Goal: Complete application form

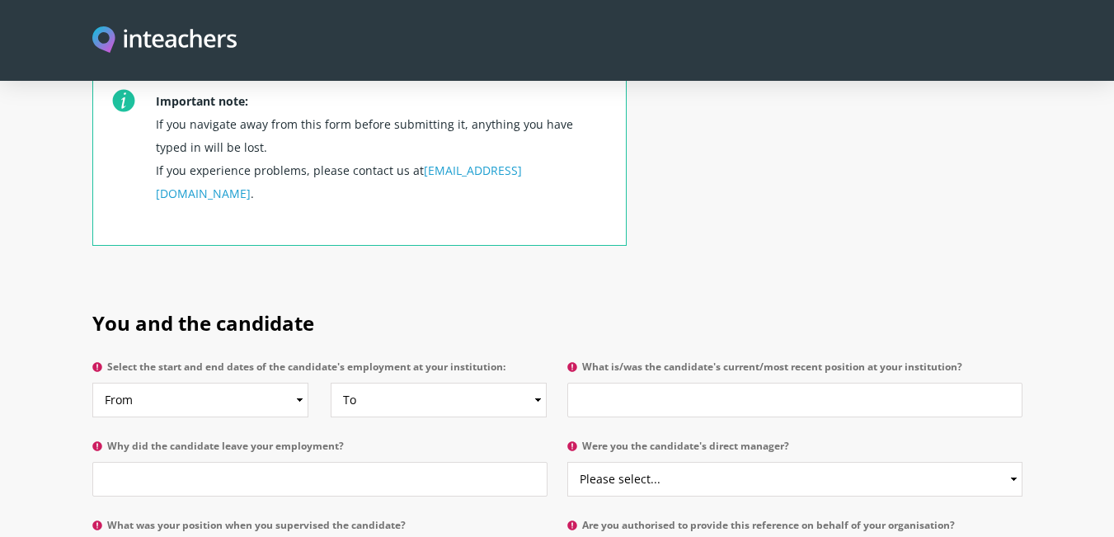
scroll to position [742, 0]
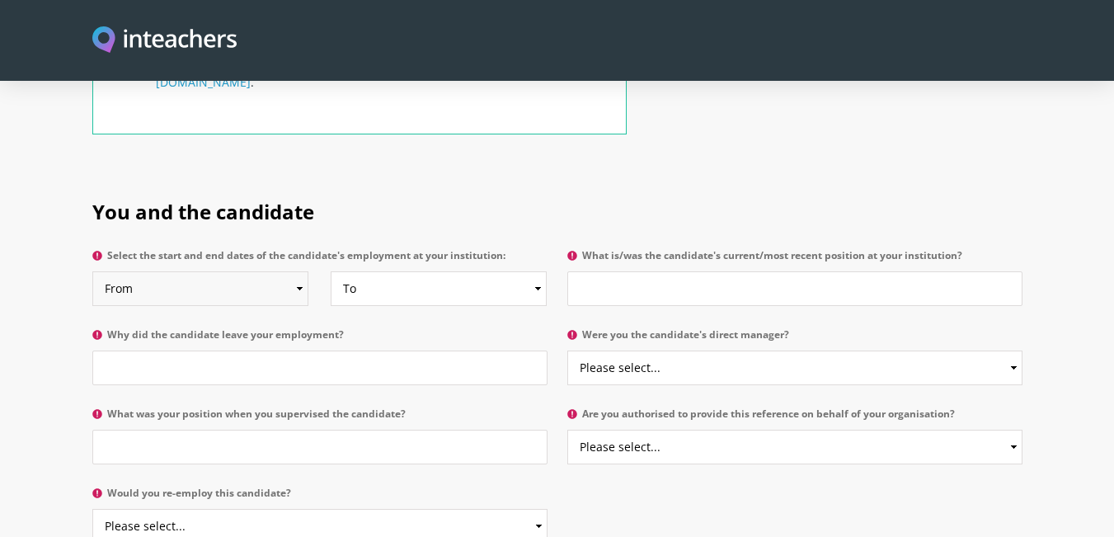
click at [223, 271] on select "From 2025 2024 2023 2022 2021 2020 2019 2018 2017 2016 2015 2014 2013 2012 2011…" at bounding box center [200, 288] width 216 height 35
select select "2024"
click at [92, 271] on select "From 2025 2024 2023 2022 2021 2020 2019 2018 2017 2016 2015 2014 2013 2012 2011…" at bounding box center [200, 288] width 216 height 35
drag, startPoint x: 435, startPoint y: 246, endPoint x: 430, endPoint y: 226, distance: 20.6
click at [436, 271] on select "To Currently 2025 2024 2023 2022 2021 2020 2019 2018 2017 2016 2015 2014 2013 2…" at bounding box center [439, 288] width 216 height 35
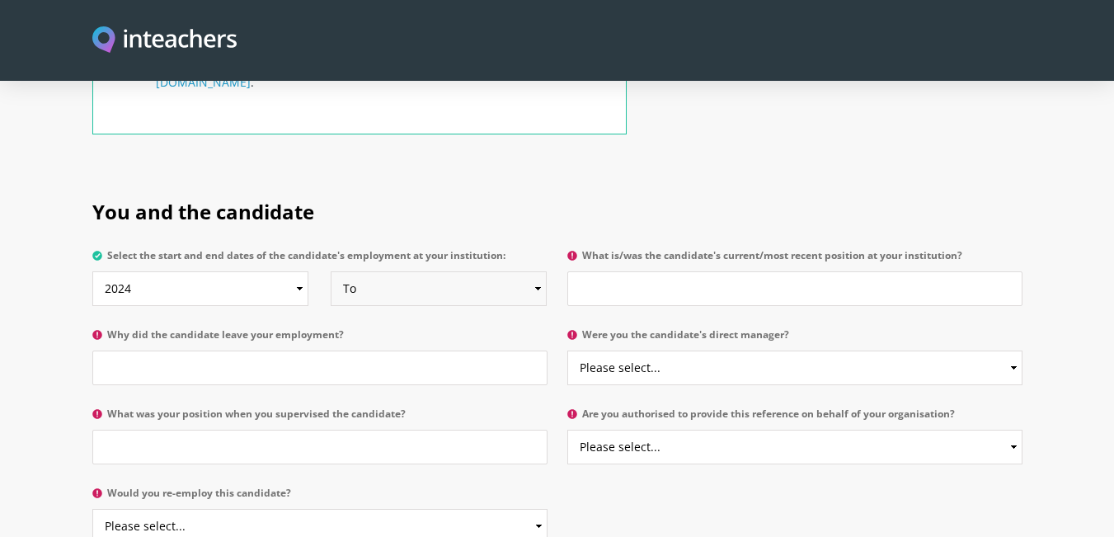
select select
click at [331, 271] on select "To Currently 2025 2024 2023 2022 2021 2020 2019 2018 2017 2016 2015 2014 2013 2…" at bounding box center [439, 288] width 216 height 35
click at [674, 271] on input "What is/was the candidate's current/most recent position at your institution?" at bounding box center [794, 288] width 455 height 35
type input "Pysical Education Teacher"
click at [241, 351] on input "Why did the candidate leave your employment?" at bounding box center [319, 368] width 455 height 35
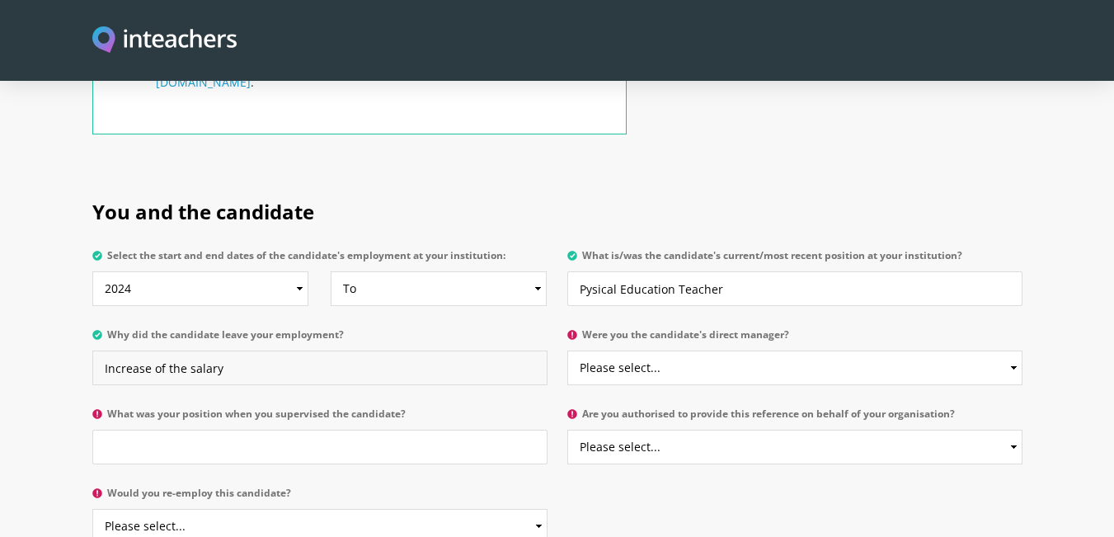
type input "Increase of the salary"
click at [751, 351] on select "Please select... Yes No" at bounding box center [794, 368] width 455 height 35
select select "Yes"
click at [567, 351] on select "Please select... Yes No" at bounding box center [794, 368] width 455 height 35
click at [229, 430] on input "What was your position when you supervised the candidate?" at bounding box center [319, 447] width 455 height 35
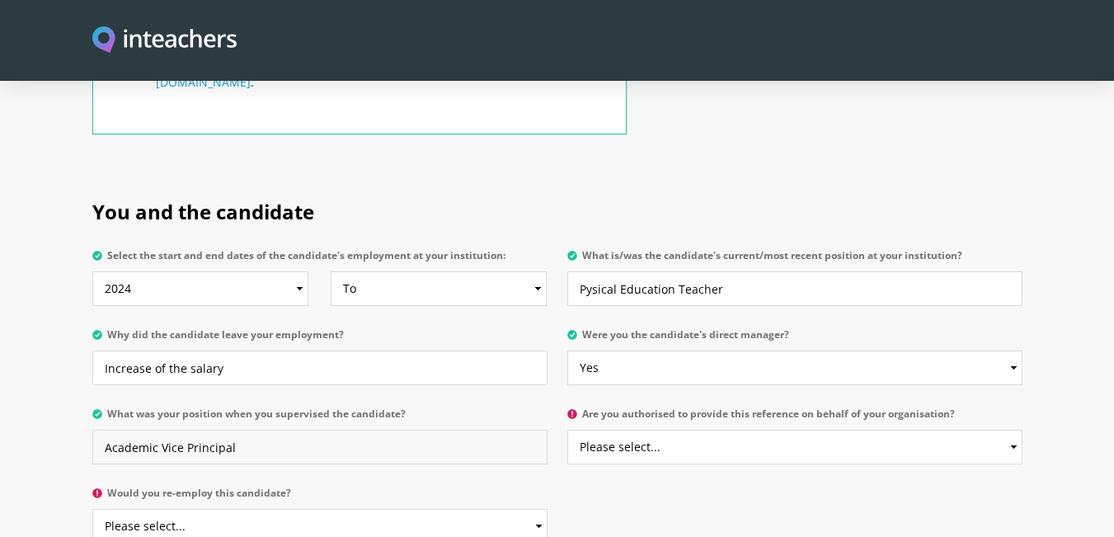
type input "Academic Vice Principal"
click at [724, 430] on select "Please select... Yes No" at bounding box center [794, 447] width 455 height 35
select select "Yes"
click at [567, 430] on select "Please select... Yes No" at bounding box center [794, 447] width 455 height 35
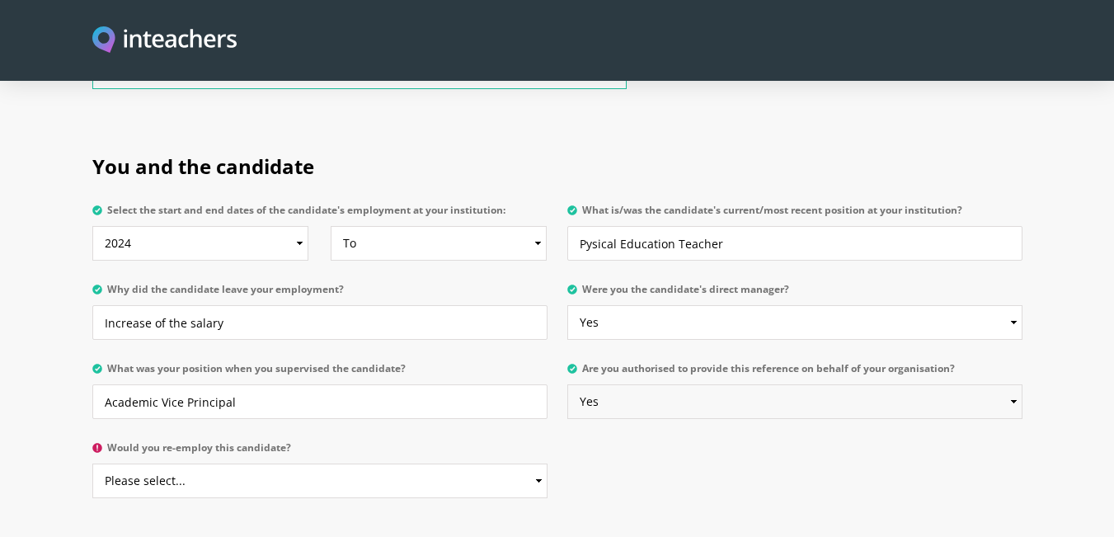
scroll to position [825, 0]
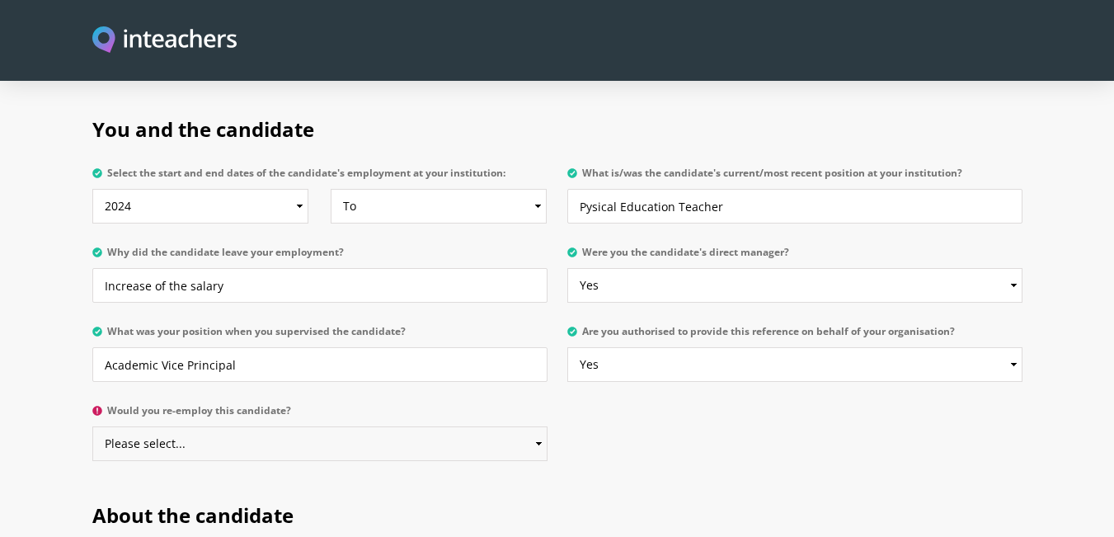
click at [191, 426] on select "Please select... Yes No" at bounding box center [319, 443] width 455 height 35
select select "Yes"
click at [92, 426] on select "Please select... Yes No" at bounding box center [319, 443] width 455 height 35
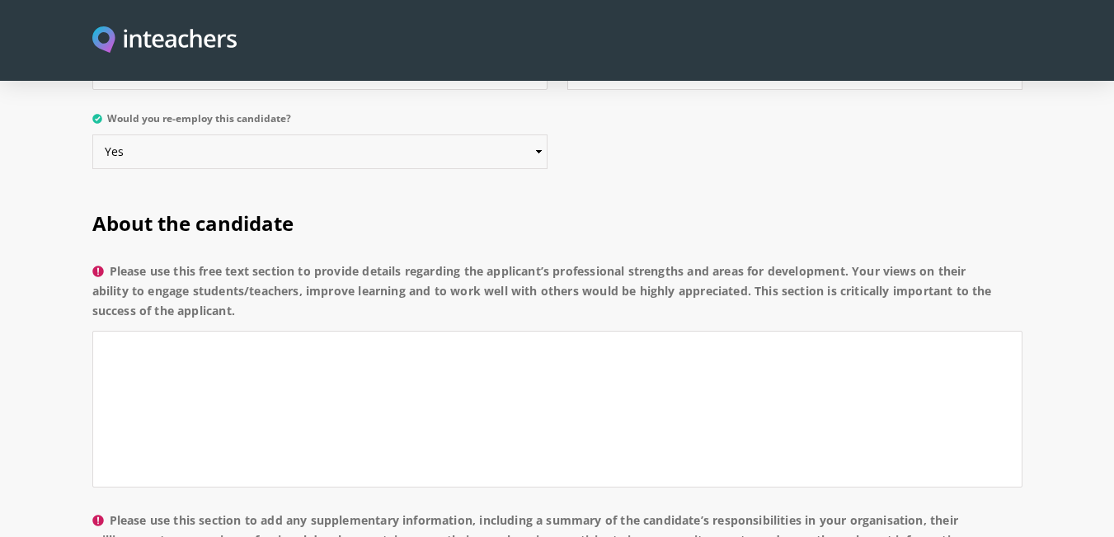
scroll to position [1155, 0]
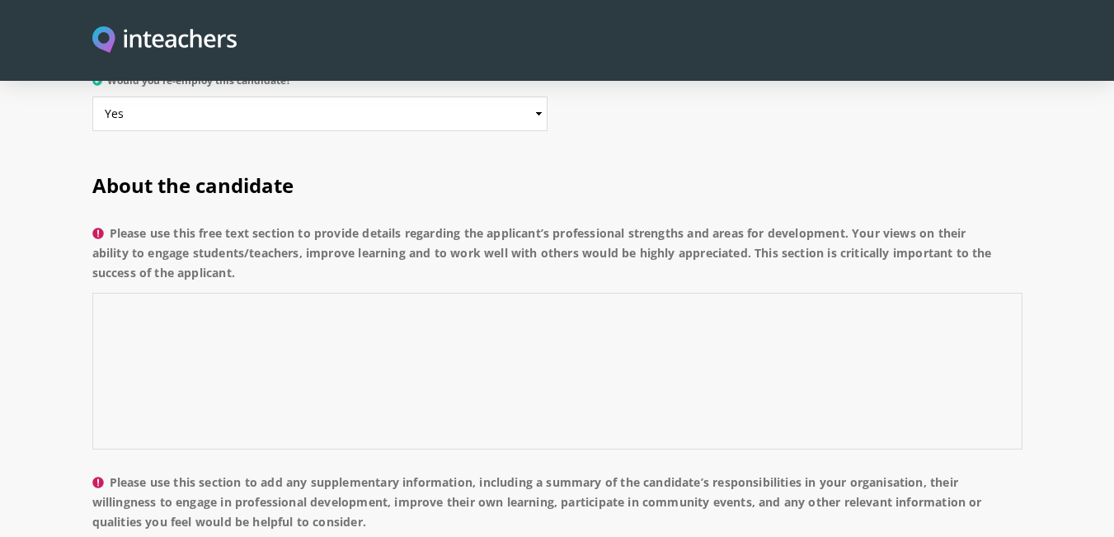
click at [330, 293] on textarea "Please use this free text section to provide details regarding the applicant’s …" at bounding box center [557, 371] width 930 height 157
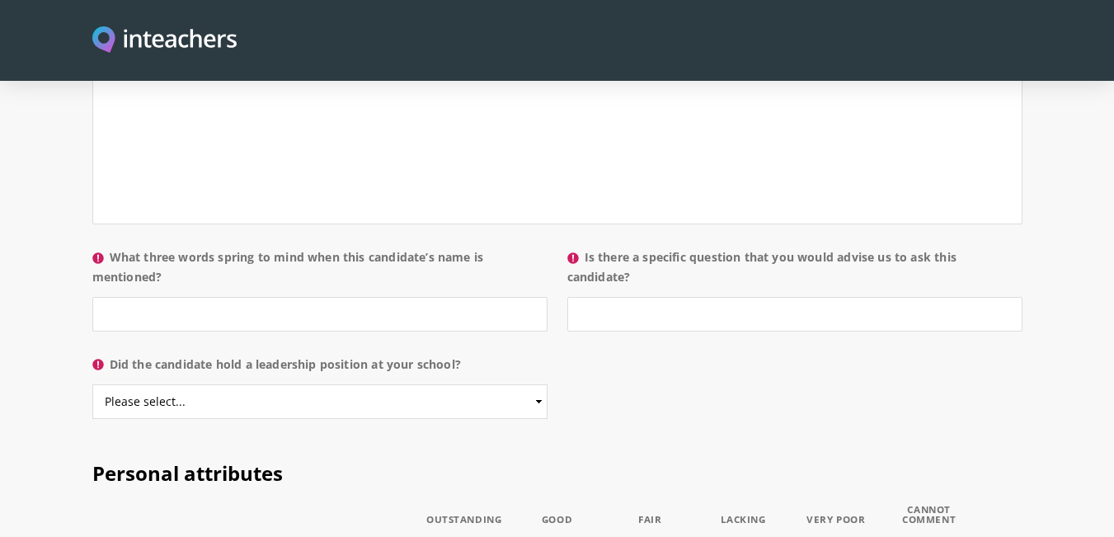
scroll to position [1650, 0]
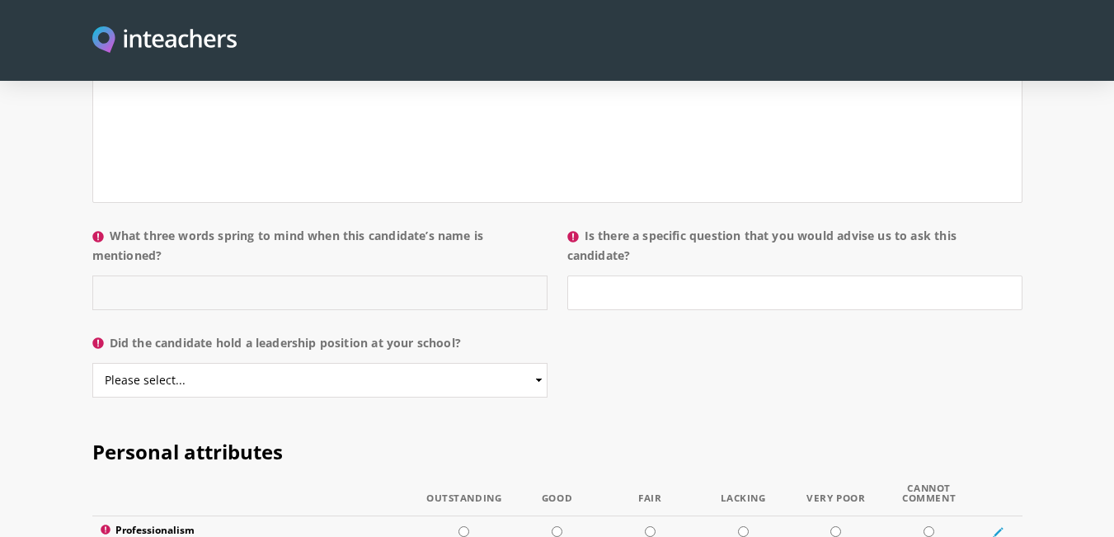
click at [283, 275] on input "What three words spring to mind when this candidate’s name is mentioned?" at bounding box center [319, 292] width 455 height 35
type input "Active, Persistance, Determined"
click at [693, 275] on input "Is there a specific question that you would advise us to ask this candidate?" at bounding box center [794, 292] width 455 height 35
type input "no"
click at [261, 363] on select "Please select... Yes No" at bounding box center [319, 380] width 455 height 35
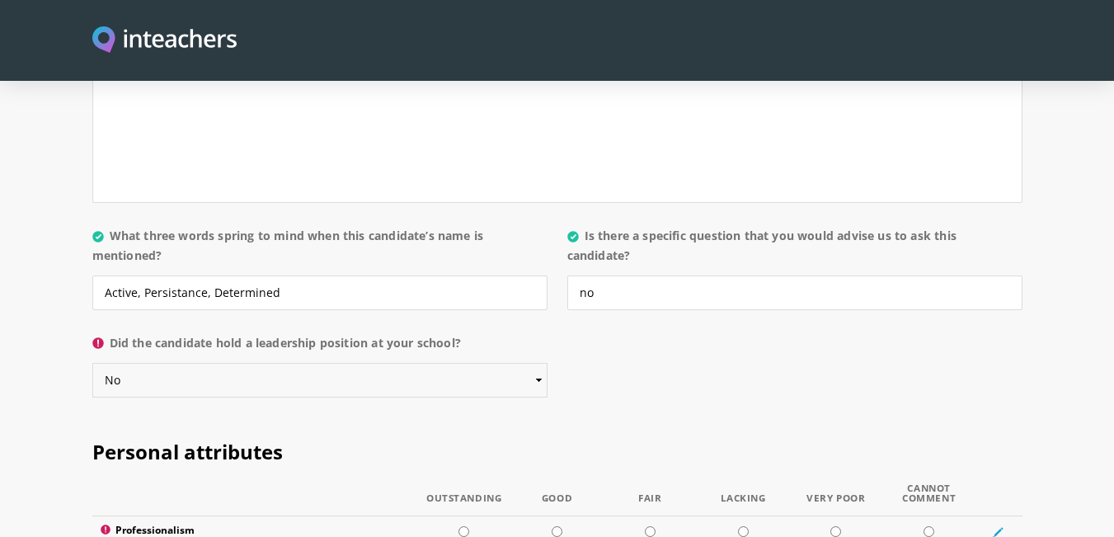
click at [92, 363] on select "Please select... Yes No" at bounding box center [319, 380] width 455 height 35
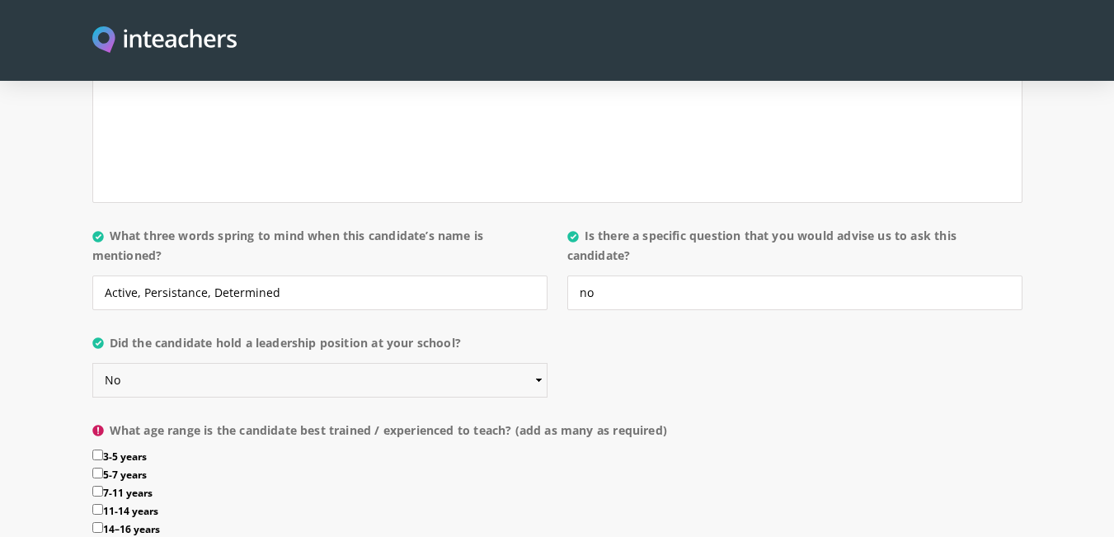
click at [191, 363] on select "Please select... Yes No" at bounding box center [319, 380] width 455 height 35
click at [92, 363] on select "Please select... Yes No" at bounding box center [319, 380] width 455 height 35
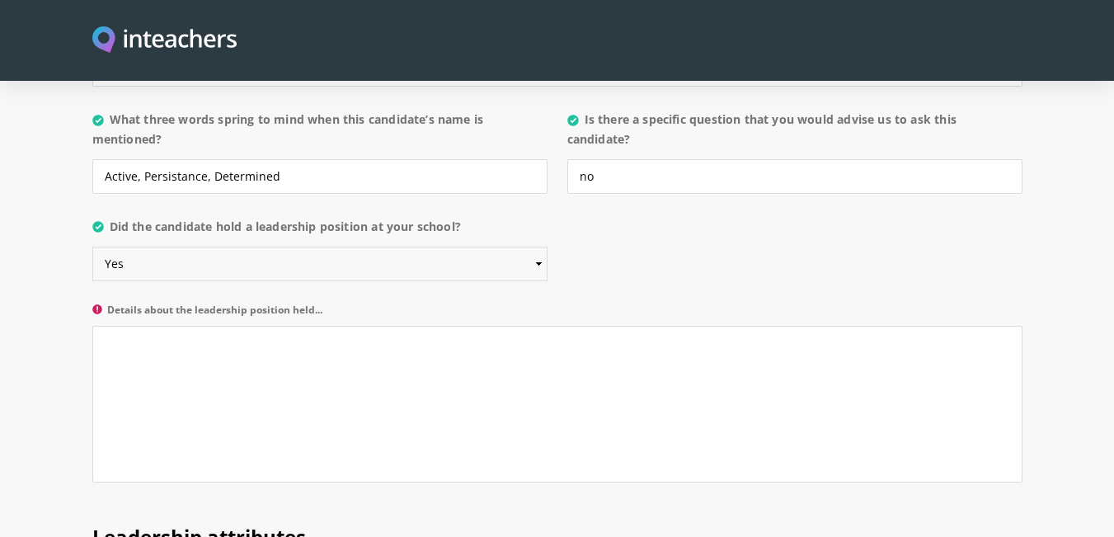
scroll to position [1815, 0]
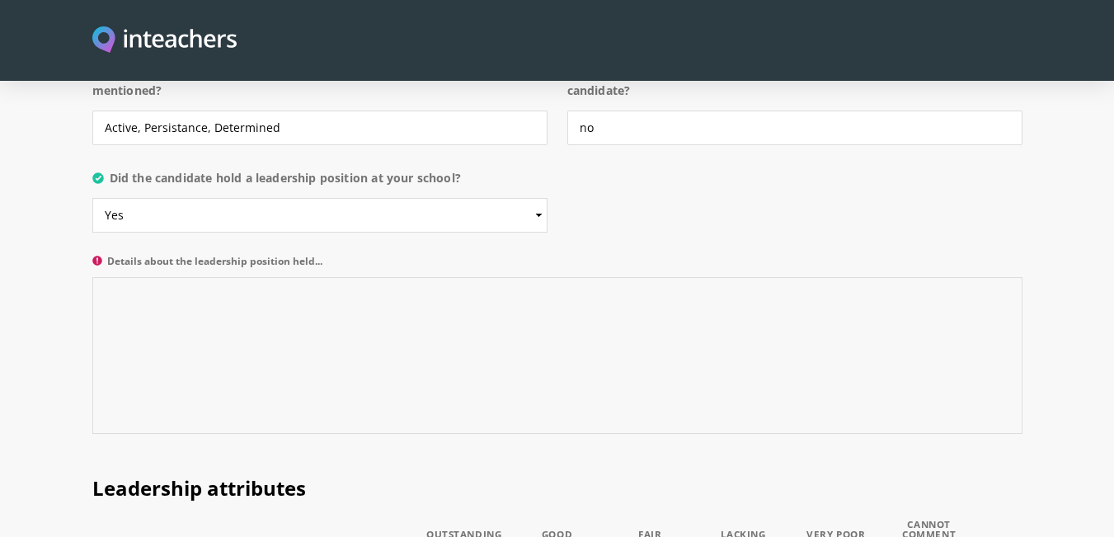
click at [269, 277] on textarea "Details about the leadership position held..." at bounding box center [557, 355] width 930 height 157
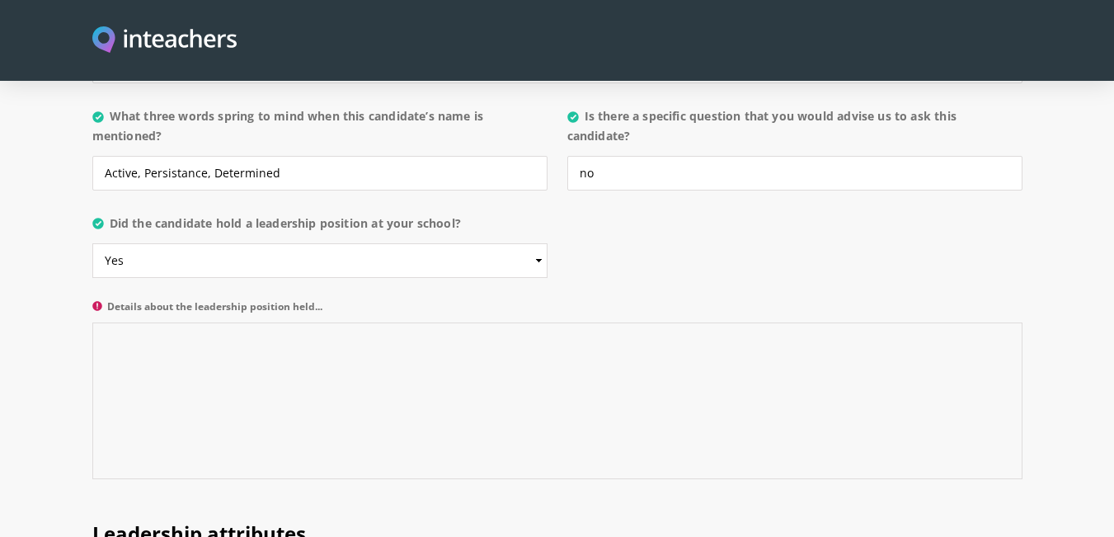
scroll to position [1732, 0]
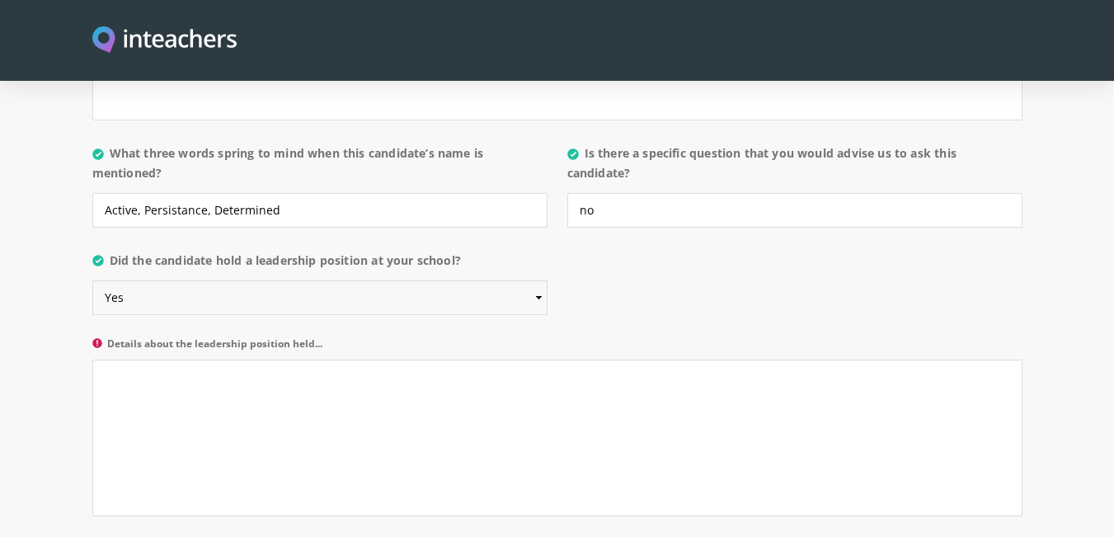
click at [261, 280] on select "Please select... Yes No" at bounding box center [319, 297] width 455 height 35
select select "No"
click at [92, 280] on select "Please select... Yes No" at bounding box center [319, 297] width 455 height 35
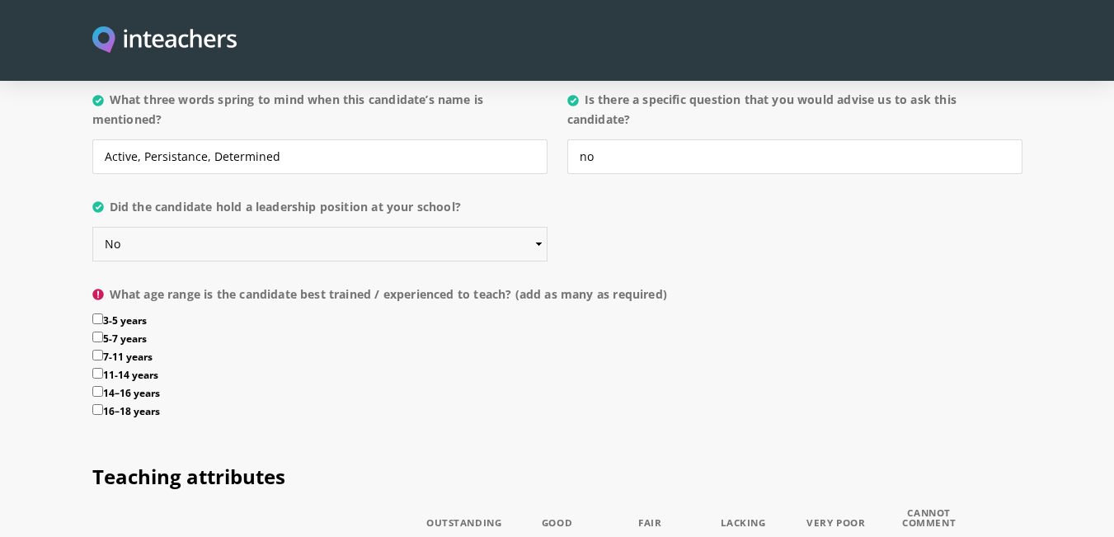
scroll to position [1815, 0]
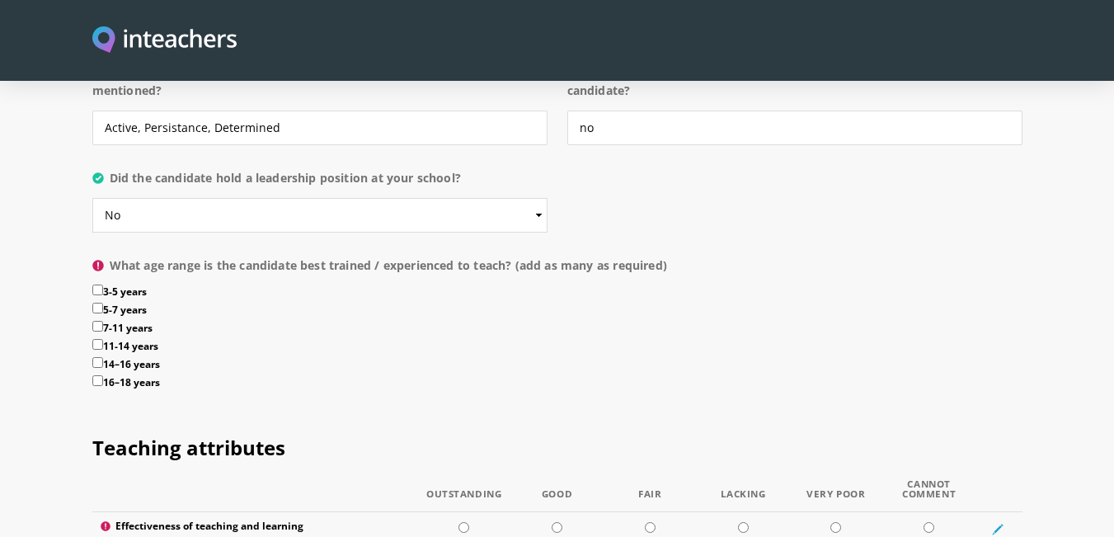
click at [128, 303] on label "5-7 years" at bounding box center [557, 312] width 930 height 18
click at [103, 303] on input "5-7 years" at bounding box center [97, 308] width 11 height 11
checkbox input "true"
click at [134, 285] on label "3-5 years" at bounding box center [557, 294] width 930 height 18
click at [103, 285] on input "3-5 years" at bounding box center [97, 290] width 11 height 11
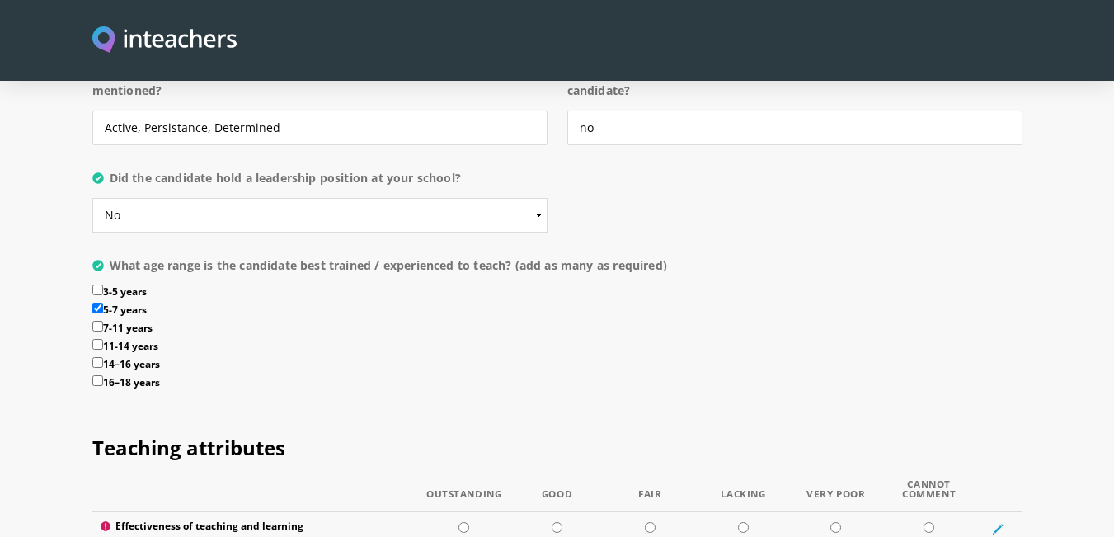
checkbox input "true"
click at [119, 303] on label "5-7 years" at bounding box center [557, 312] width 930 height 18
click at [103, 303] on input "5-7 years" at bounding box center [97, 308] width 11 height 11
checkbox input "false"
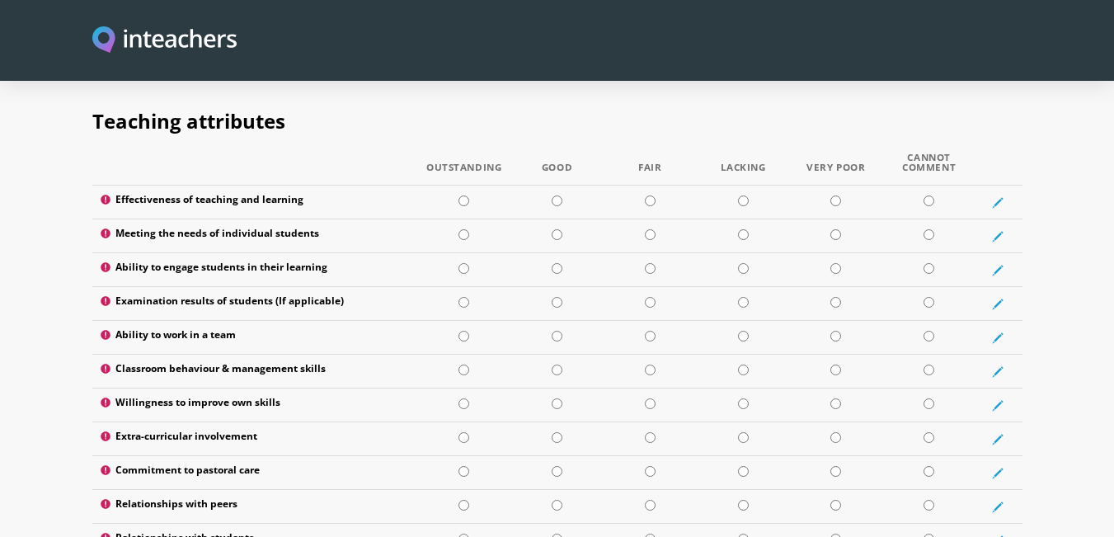
scroll to position [2144, 0]
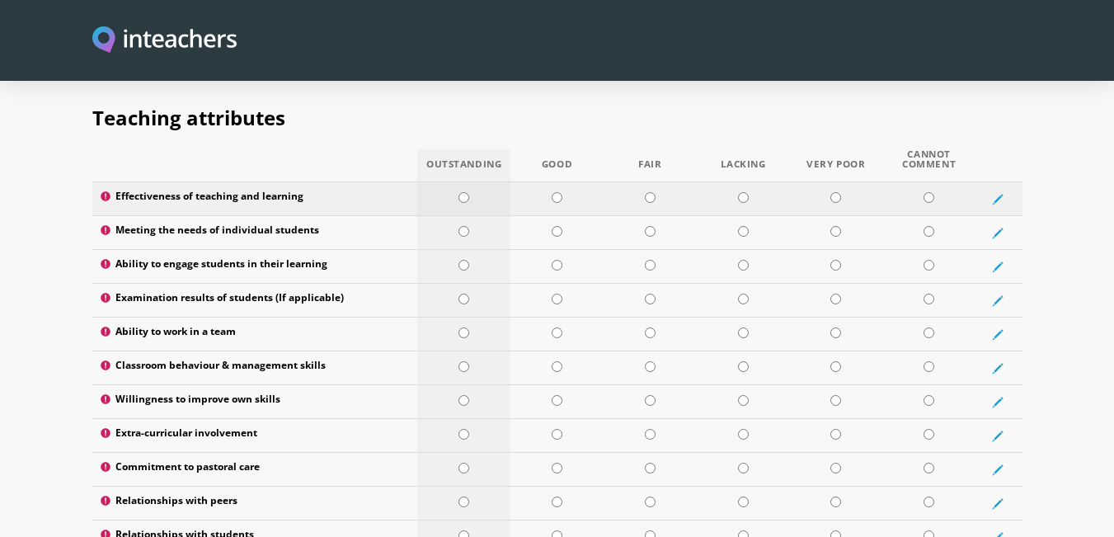
click at [468, 192] on input "radio" at bounding box center [464, 197] width 11 height 11
radio input "true"
click at [465, 226] on input "radio" at bounding box center [464, 231] width 11 height 11
radio input "true"
click at [464, 260] on input "radio" at bounding box center [464, 265] width 11 height 11
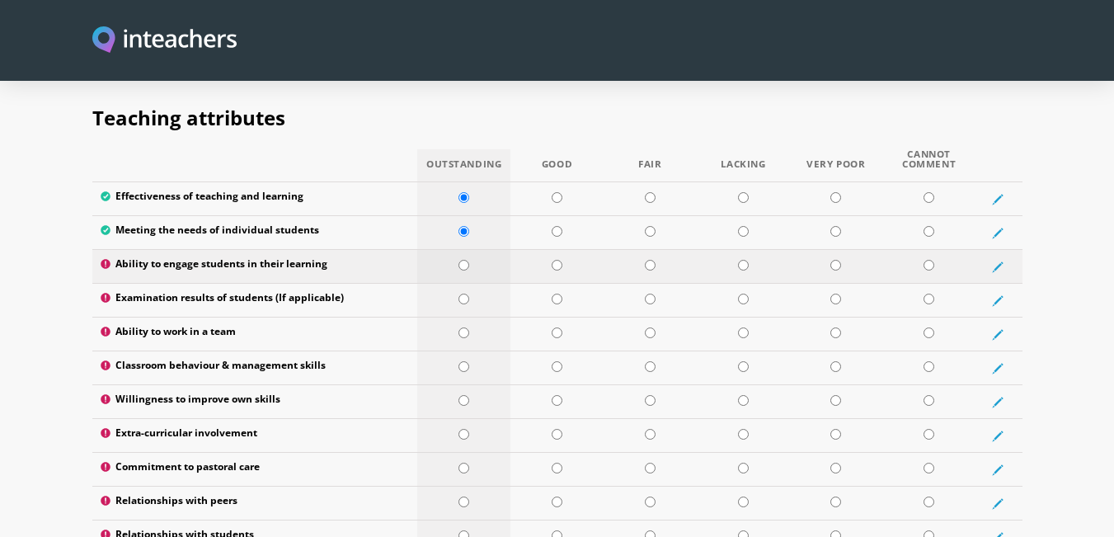
radio input "true"
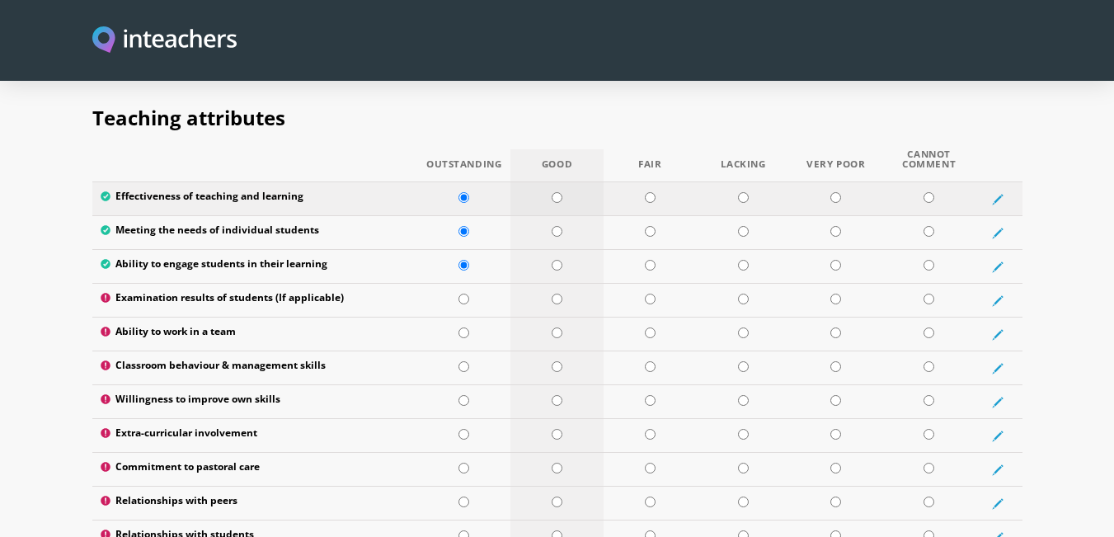
click at [557, 182] on td at bounding box center [557, 199] width 93 height 34
radio input "true"
click at [468, 182] on td at bounding box center [463, 199] width 93 height 34
radio input "true"
click at [558, 294] on input "radio" at bounding box center [557, 299] width 11 height 11
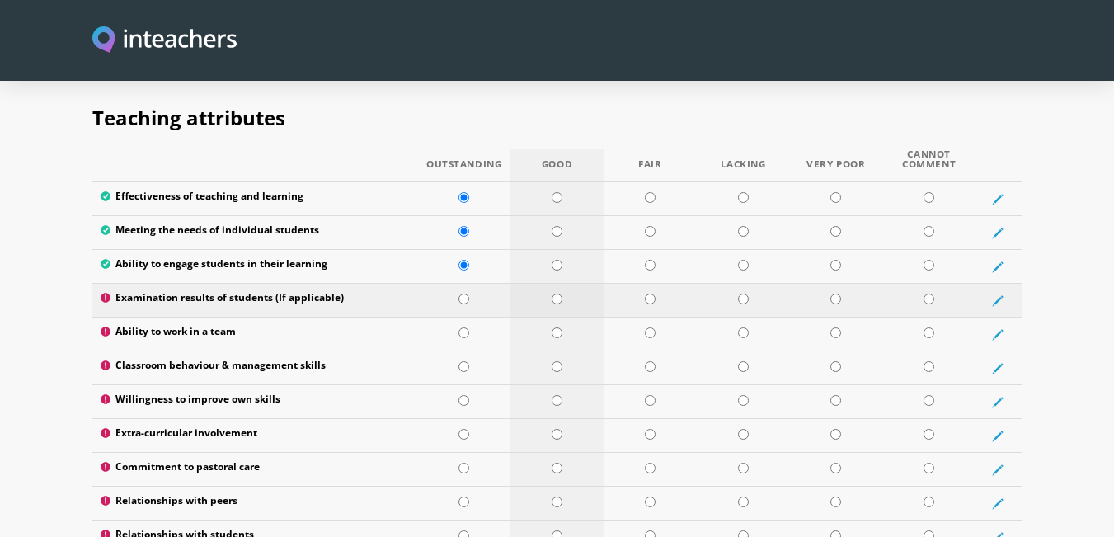
radio input "true"
click at [464, 327] on input "radio" at bounding box center [464, 332] width 11 height 11
radio input "true"
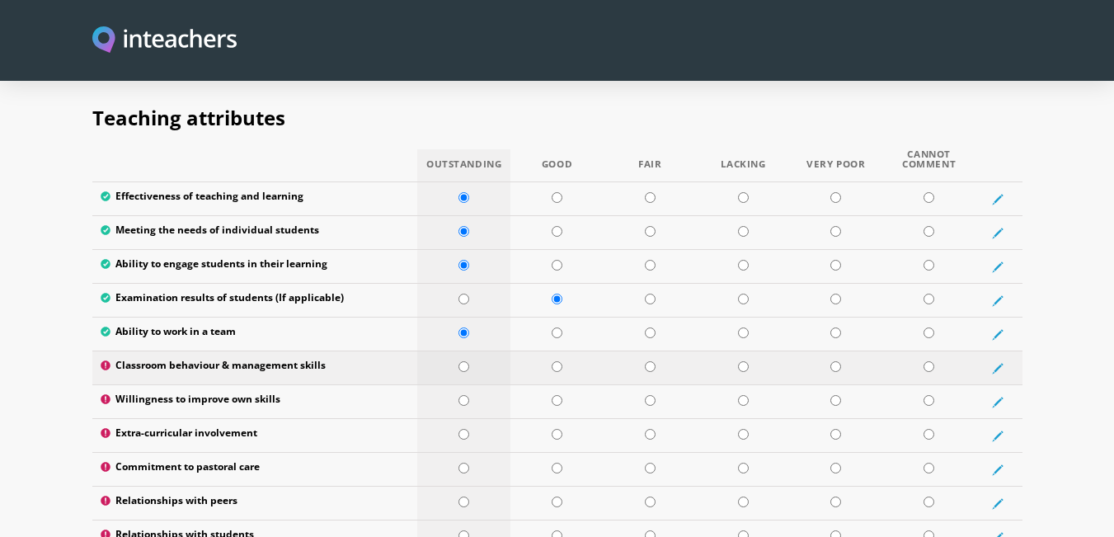
click at [467, 361] on input "radio" at bounding box center [464, 366] width 11 height 11
radio input "true"
click at [467, 395] on input "radio" at bounding box center [464, 400] width 11 height 11
radio input "true"
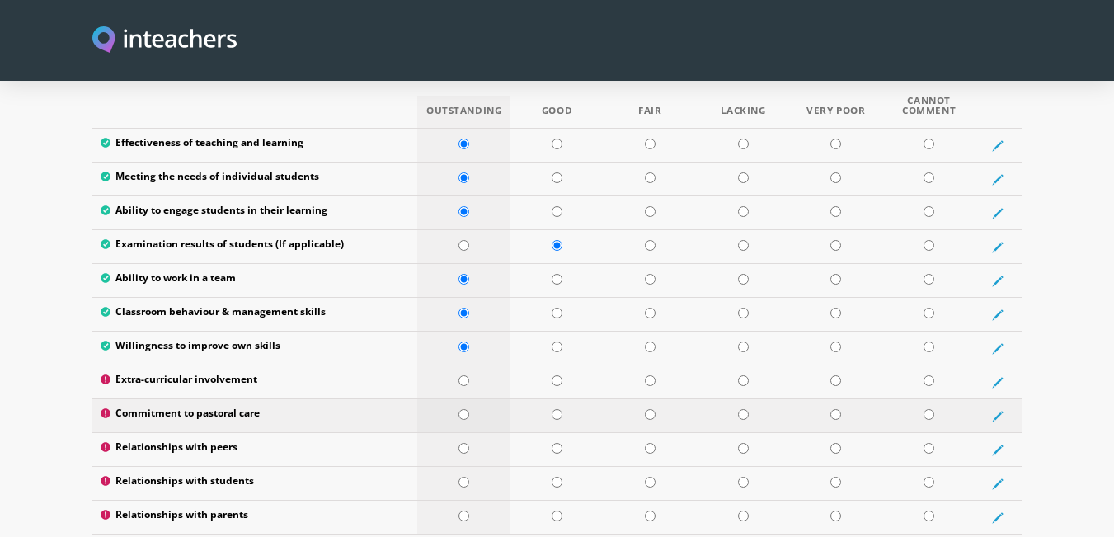
scroll to position [2227, 0]
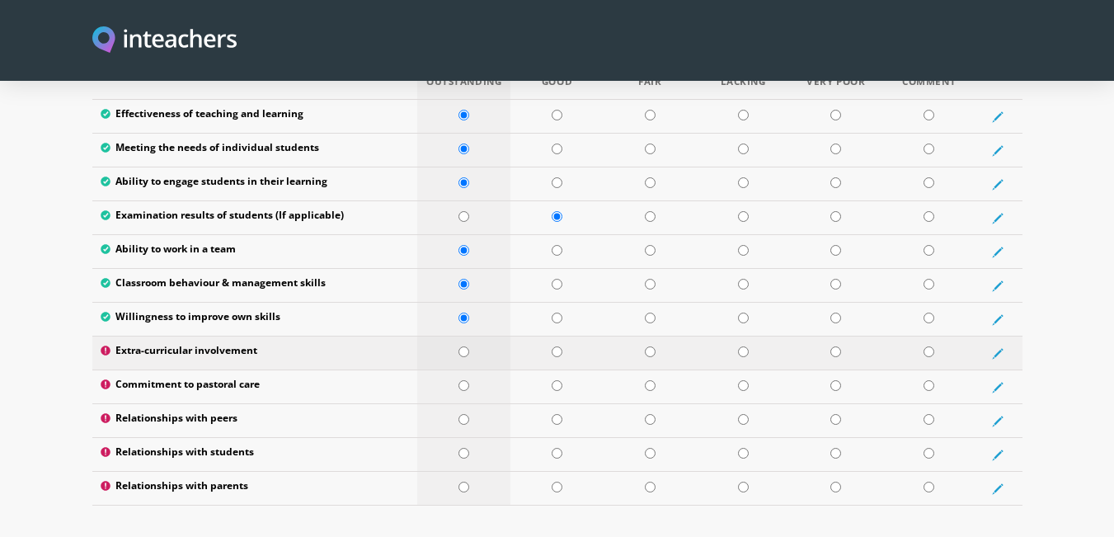
click at [463, 346] on input "radio" at bounding box center [464, 351] width 11 height 11
radio input "true"
click at [465, 380] on input "radio" at bounding box center [464, 385] width 11 height 11
radio input "true"
click at [466, 414] on input "radio" at bounding box center [464, 419] width 11 height 11
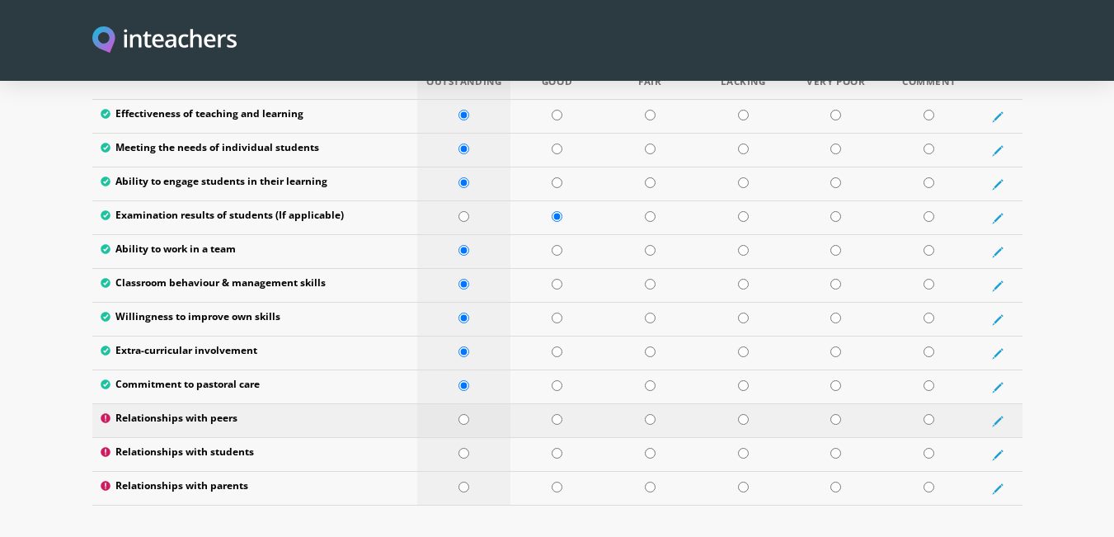
radio input "true"
click at [465, 438] on td at bounding box center [463, 455] width 93 height 34
radio input "true"
click at [466, 482] on input "radio" at bounding box center [464, 487] width 11 height 11
radio input "true"
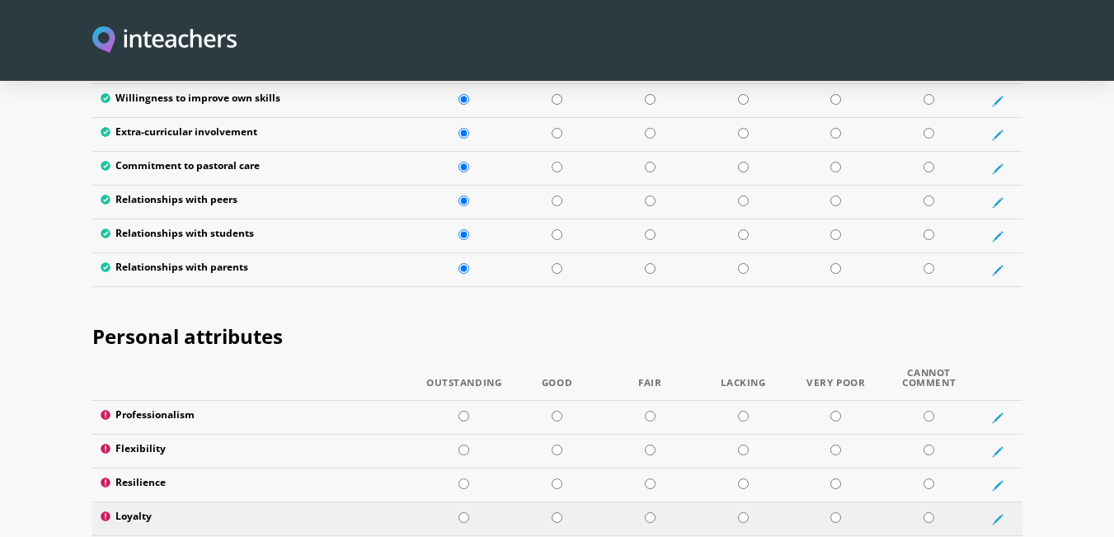
scroll to position [2557, 0]
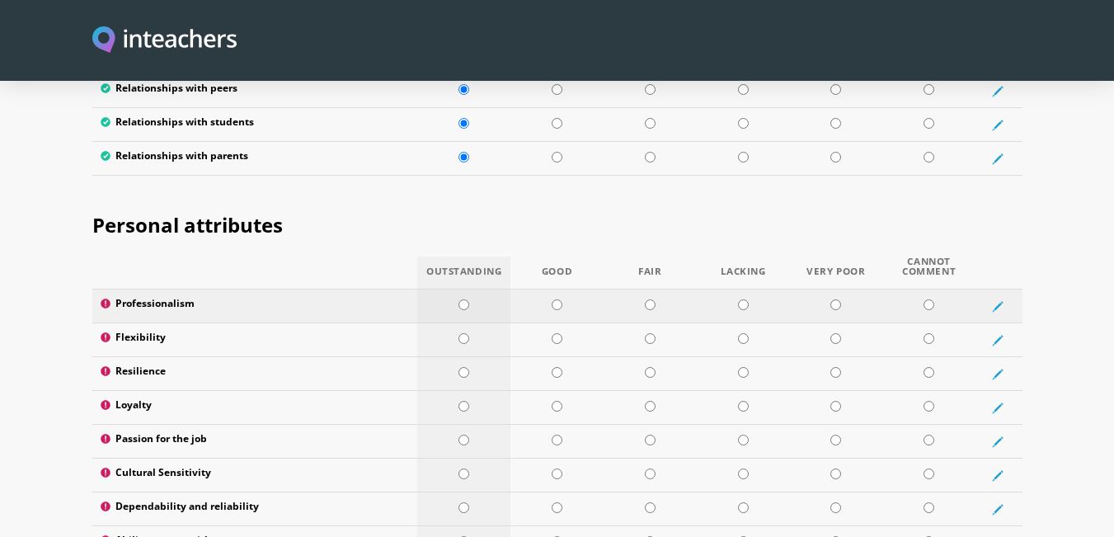
click at [469, 299] on input "radio" at bounding box center [464, 304] width 11 height 11
radio input "true"
drag, startPoint x: 464, startPoint y: 292, endPoint x: 464, endPoint y: 309, distance: 17.3
click at [464, 333] on input "radio" at bounding box center [464, 338] width 11 height 11
radio input "true"
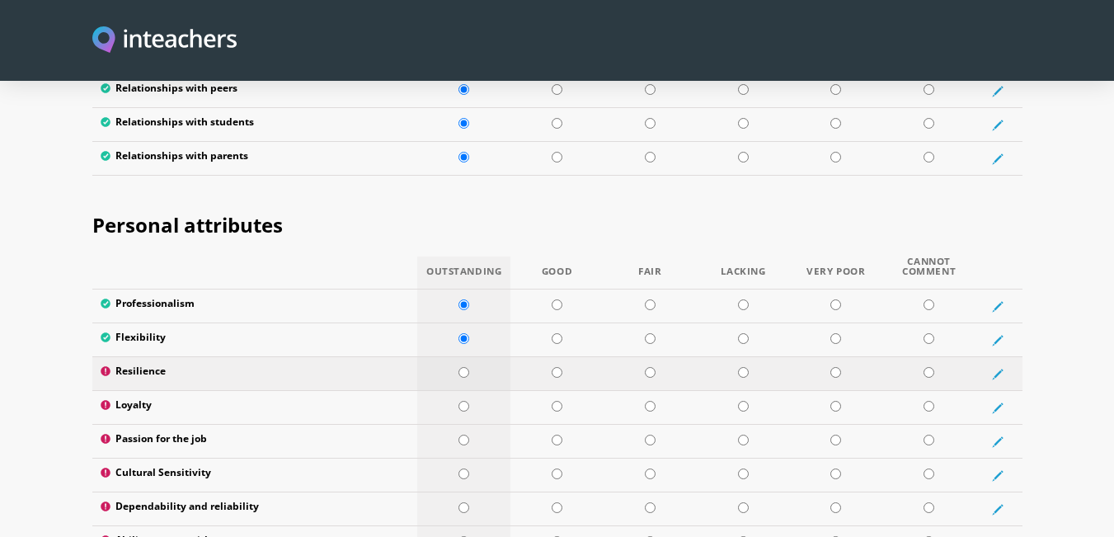
click at [464, 367] on input "radio" at bounding box center [464, 372] width 11 height 11
radio input "true"
click at [464, 401] on input "radio" at bounding box center [464, 406] width 11 height 11
radio input "true"
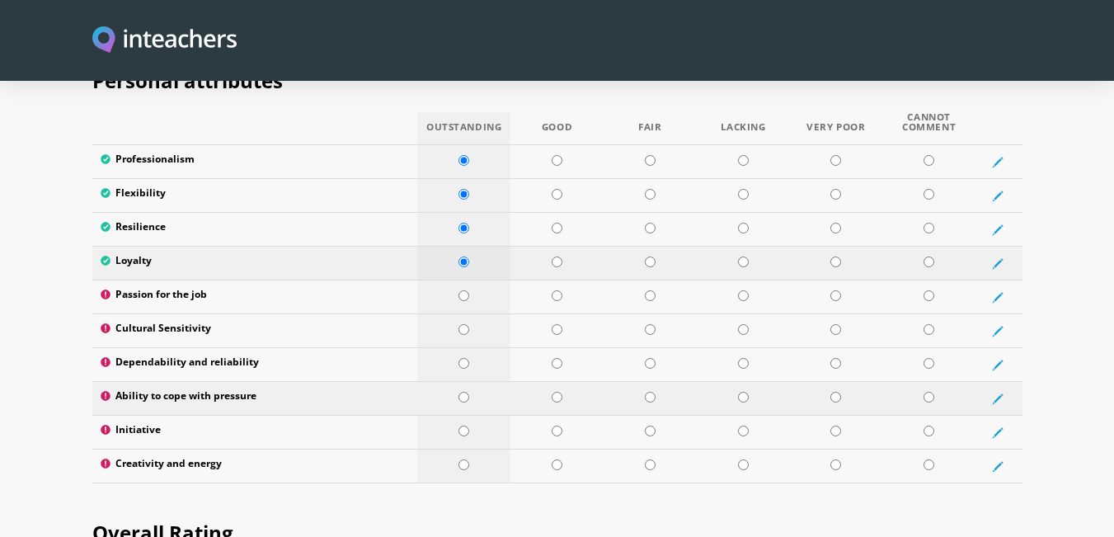
scroll to position [2722, 0]
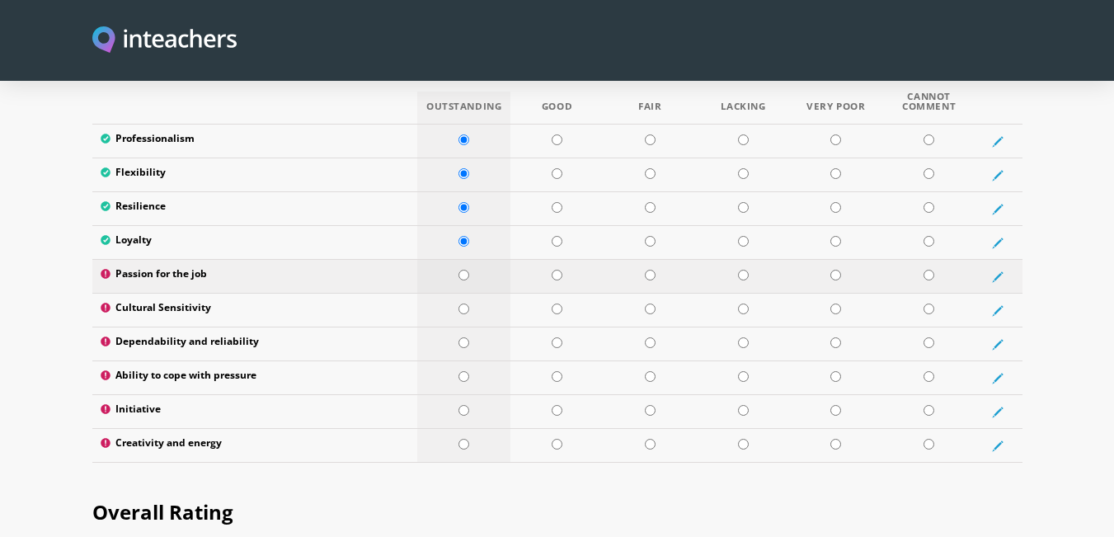
click at [466, 270] on input "radio" at bounding box center [464, 275] width 11 height 11
radio input "true"
click at [467, 304] on input "radio" at bounding box center [464, 309] width 11 height 11
radio input "true"
click at [464, 337] on input "radio" at bounding box center [464, 342] width 11 height 11
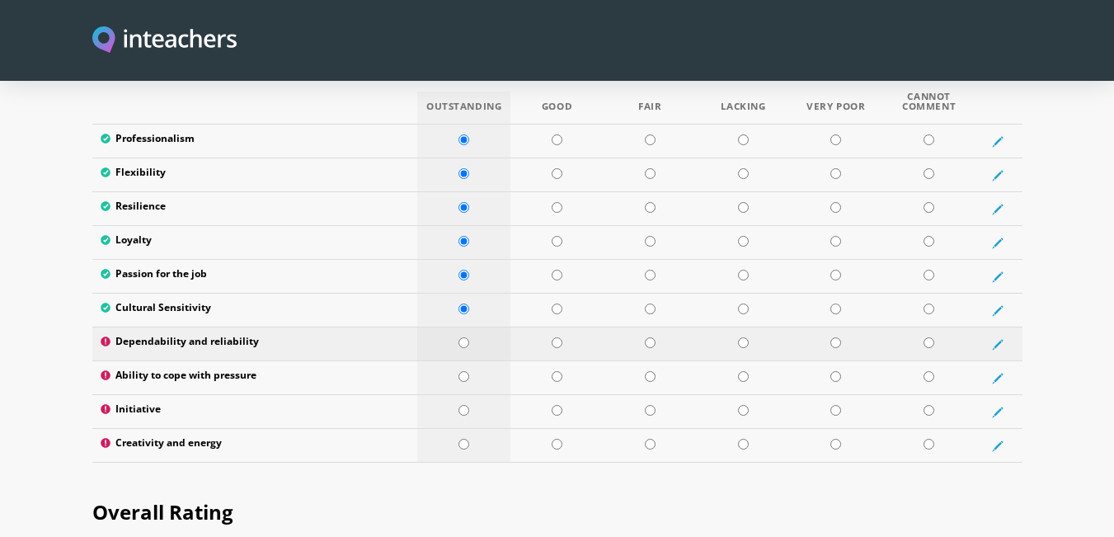
radio input "true"
click at [463, 371] on input "radio" at bounding box center [464, 376] width 11 height 11
radio input "true"
click at [465, 405] on input "radio" at bounding box center [464, 410] width 11 height 11
radio input "true"
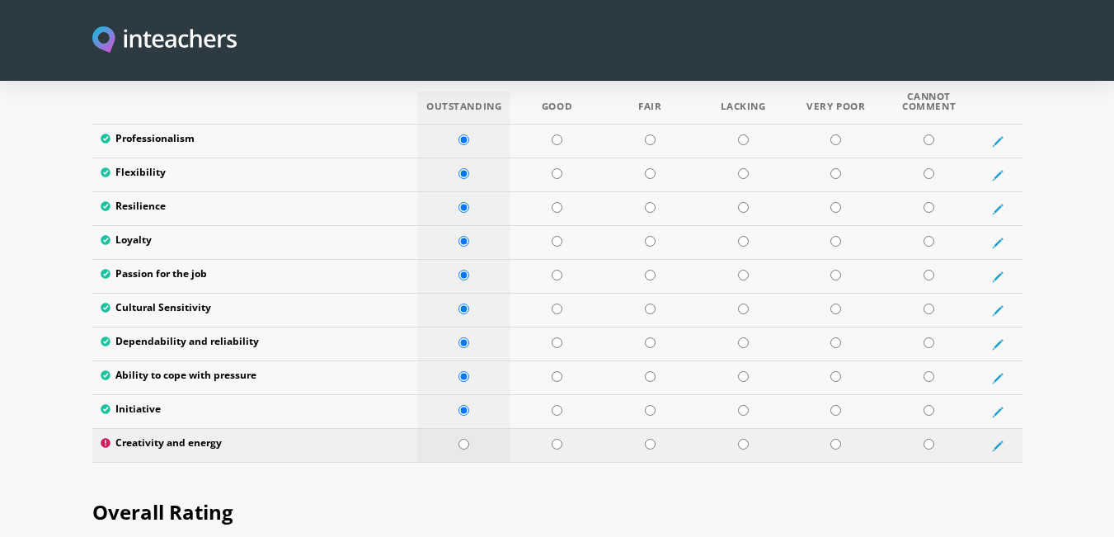
click at [466, 439] on input "radio" at bounding box center [464, 444] width 11 height 11
radio input "true"
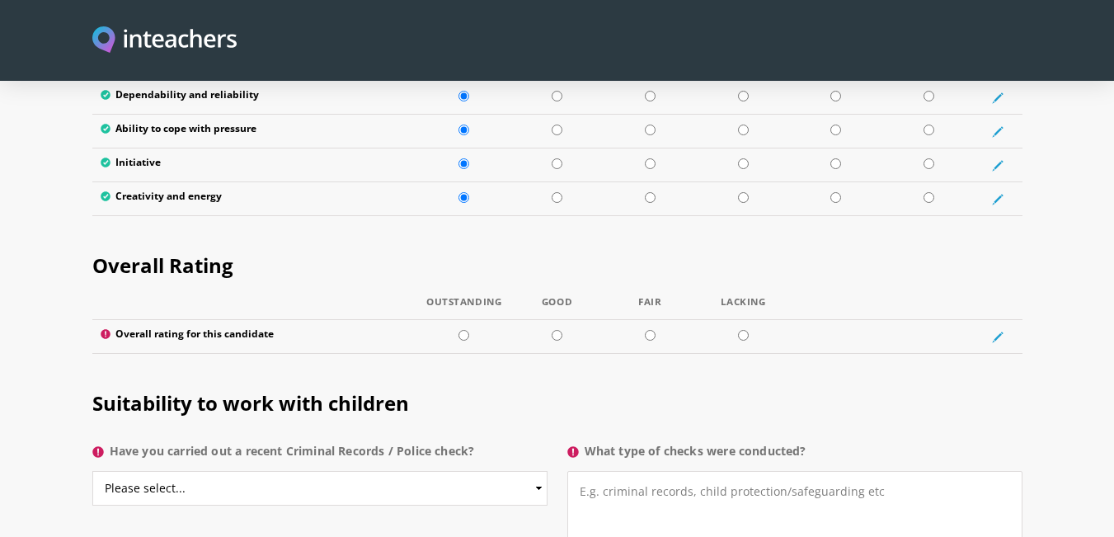
scroll to position [2969, 0]
click at [553, 329] on input "radio" at bounding box center [557, 334] width 11 height 11
radio input "true"
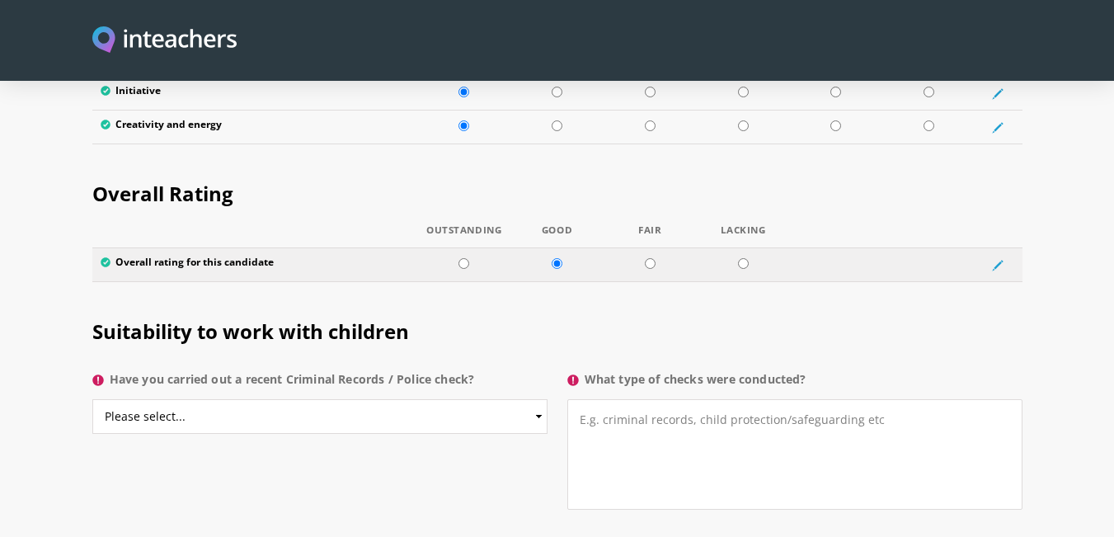
scroll to position [3134, 0]
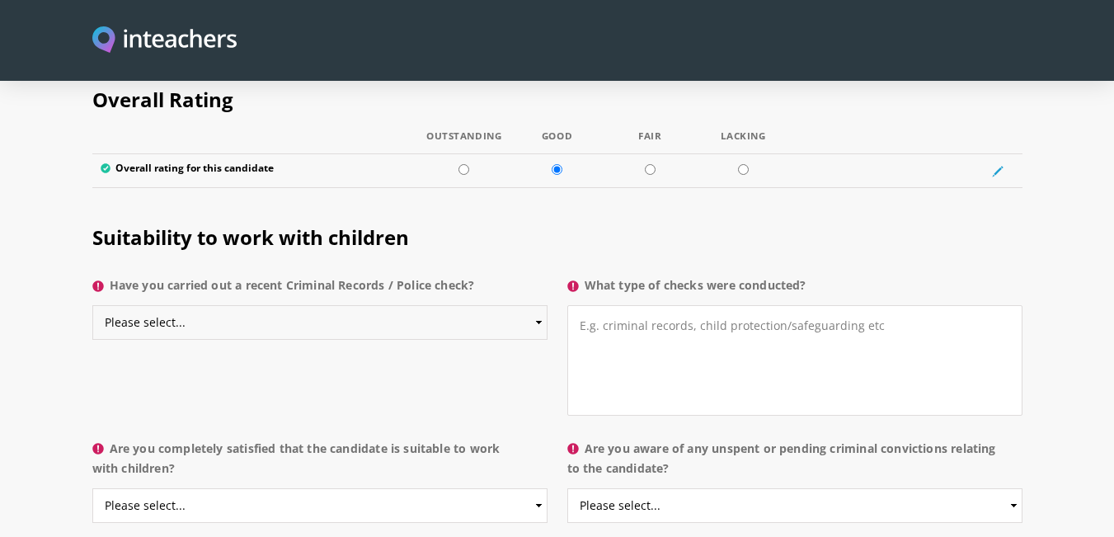
click at [257, 305] on select "Please select... Yes No Do not know" at bounding box center [319, 322] width 455 height 35
select select "Yes"
click at [92, 305] on select "Please select... Yes No Do not know" at bounding box center [319, 322] width 455 height 35
click at [678, 305] on textarea "What type of checks were conducted?" at bounding box center [794, 360] width 455 height 111
type textarea "Medical Check"
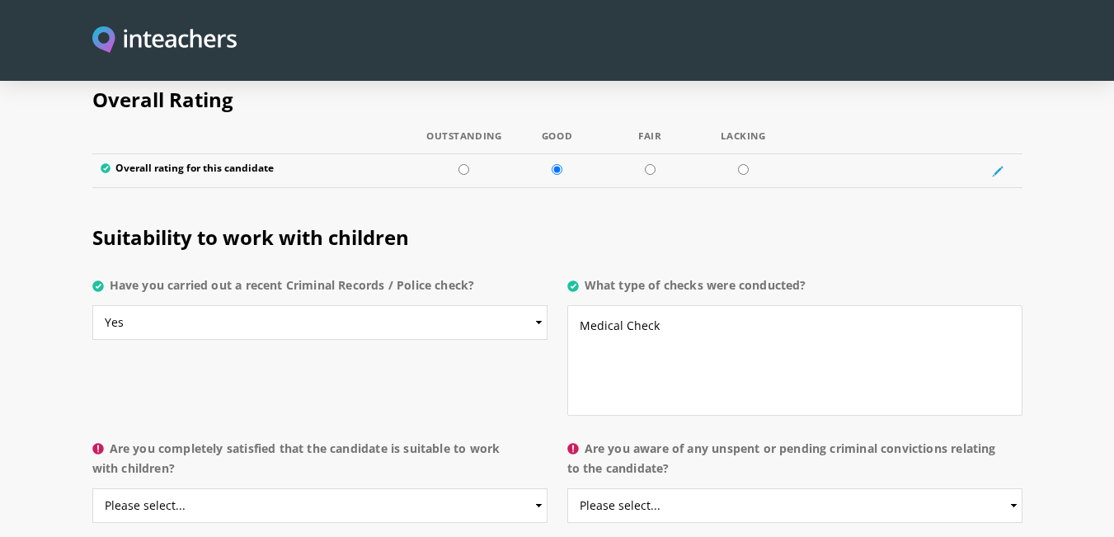
click at [475, 350] on div "Suitability to work with children Have you carried out a recent Criminal Record…" at bounding box center [557, 316] width 950 height 233
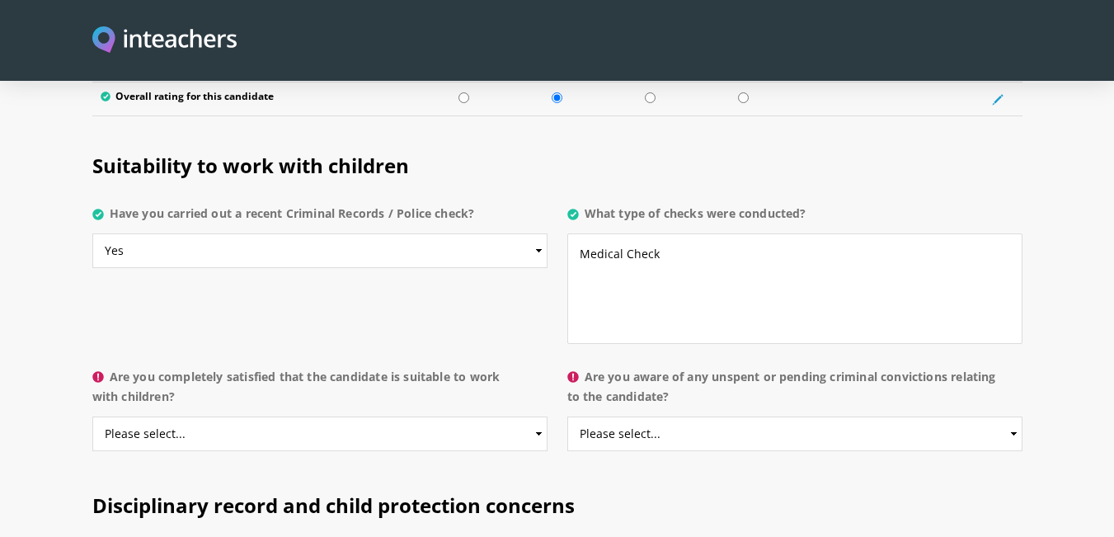
scroll to position [3299, 0]
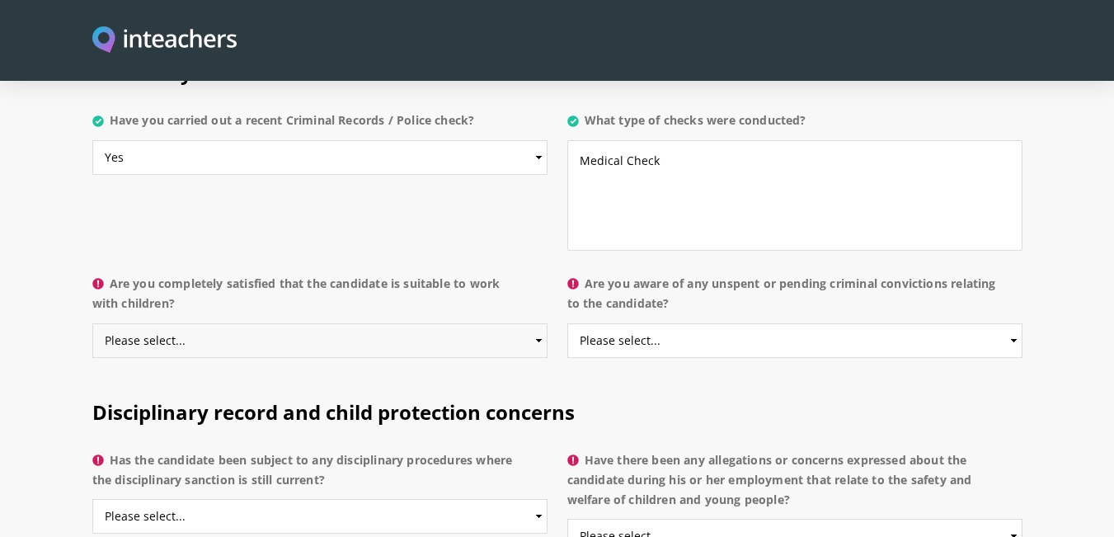
click at [299, 323] on select "Please select... Yes No Do not know" at bounding box center [319, 340] width 455 height 35
select select "Yes"
click at [92, 323] on select "Please select... Yes No Do not know" at bounding box center [319, 340] width 455 height 35
click at [690, 323] on select "Please select... Yes No Do not know" at bounding box center [794, 340] width 455 height 35
select select "Yes"
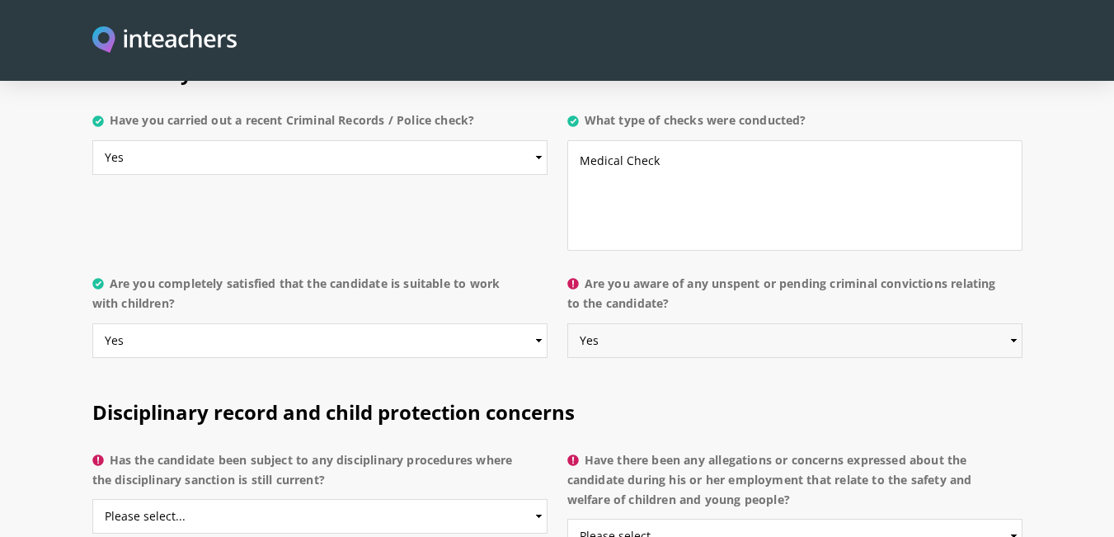
click at [567, 323] on select "Please select... Yes No Do not know" at bounding box center [794, 340] width 455 height 35
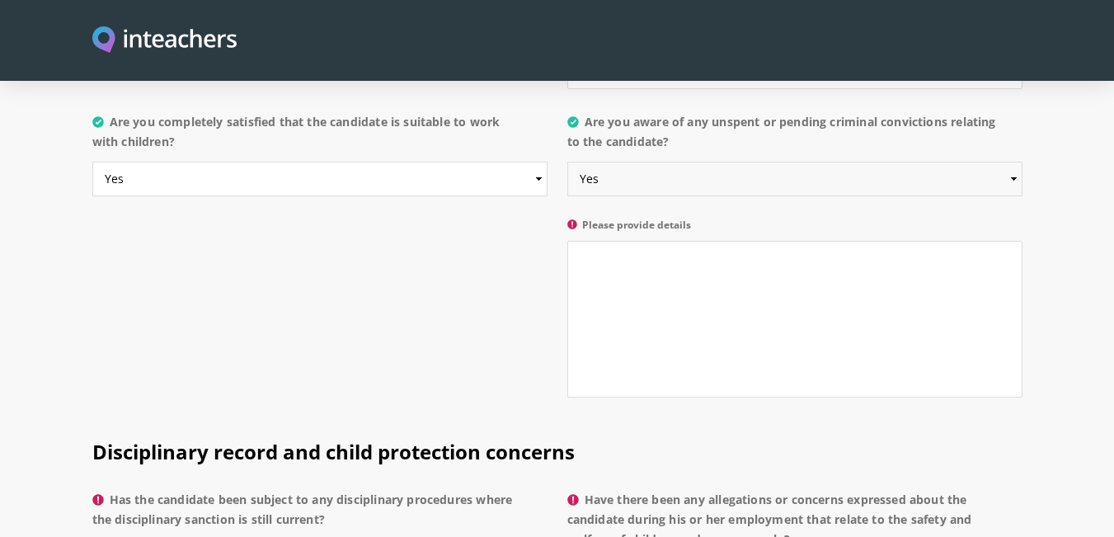
scroll to position [3464, 0]
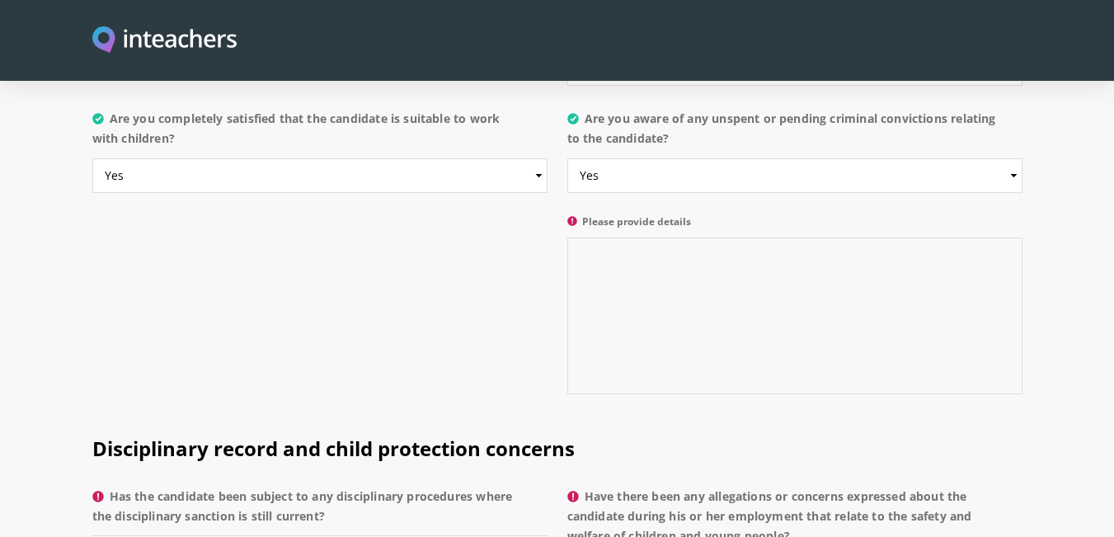
click at [625, 238] on textarea "Please provide details" at bounding box center [794, 316] width 455 height 157
type textarea "Nothing"
click at [367, 281] on div "Are you completely satisfied that the candidate is suitable to work with childr…" at bounding box center [557, 256] width 950 height 308
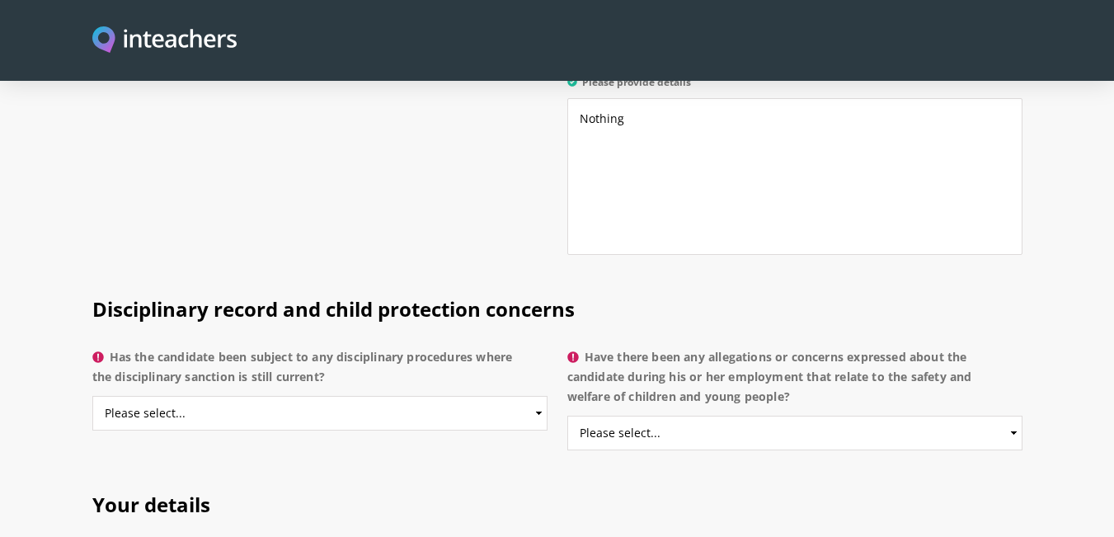
scroll to position [3629, 0]
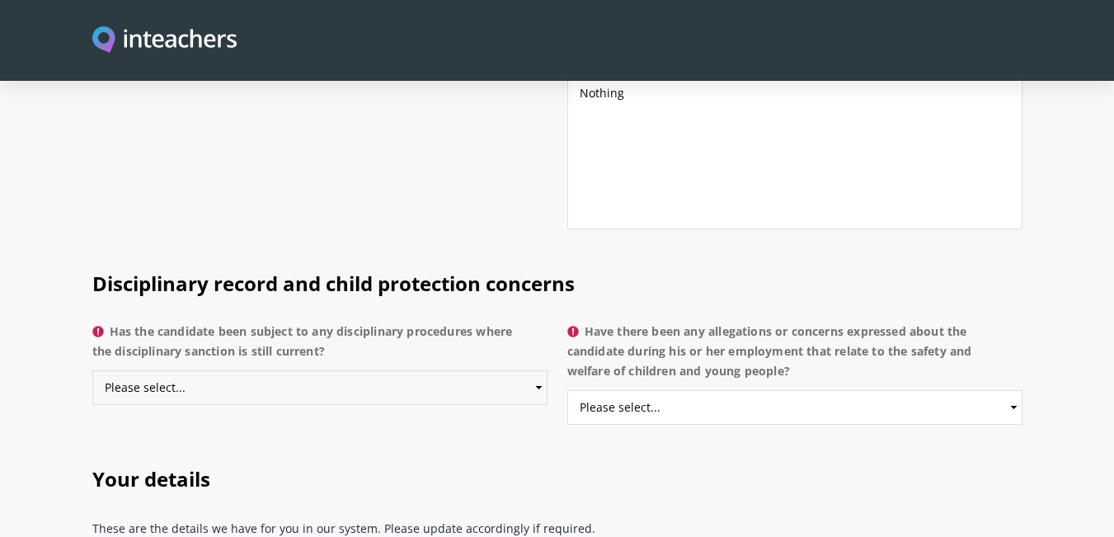
click at [317, 370] on select "Please select... Yes No Do not know" at bounding box center [319, 387] width 455 height 35
select select "No"
click at [92, 370] on select "Please select... Yes No Do not know" at bounding box center [319, 387] width 455 height 35
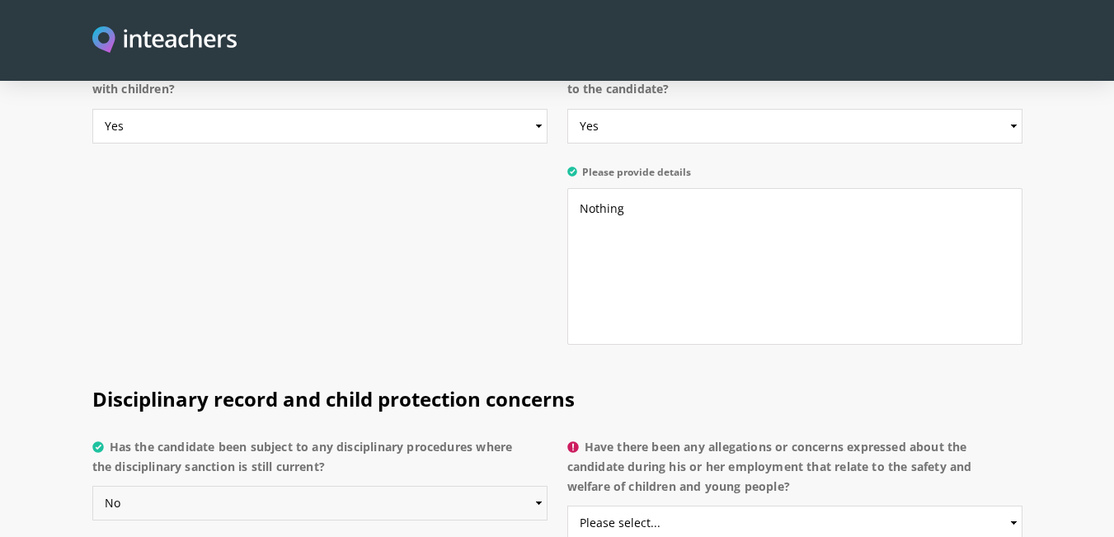
scroll to position [3299, 0]
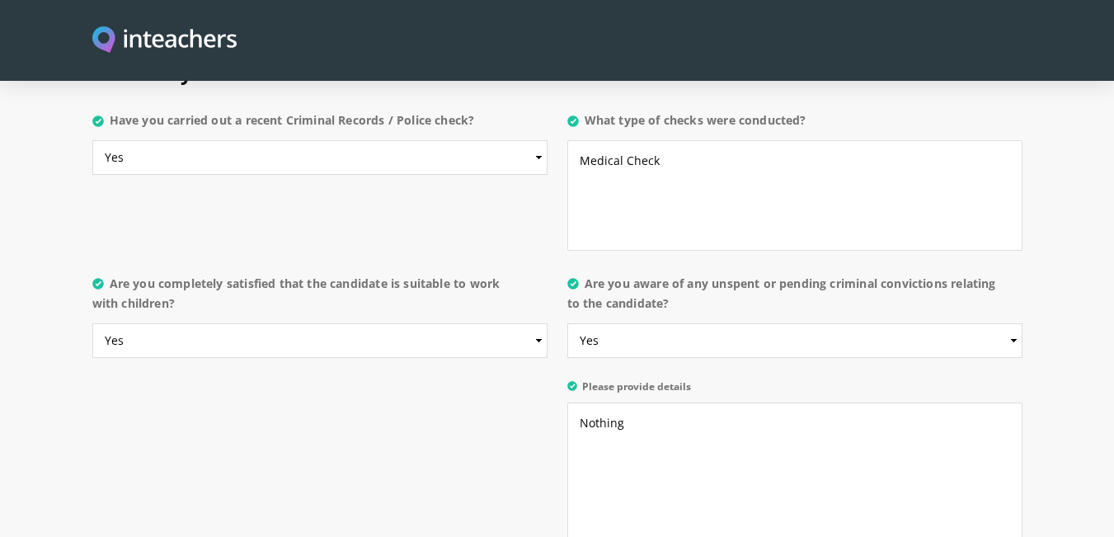
drag, startPoint x: 723, startPoint y: 257, endPoint x: 591, endPoint y: 228, distance: 135.3
click at [591, 274] on label "Are you aware of any unspent or pending criminal convictions relating to the ca…" at bounding box center [794, 298] width 455 height 49
copy label "Are you aware of any unspent or pending criminal convictions relating to the ca…"
click at [465, 357] on div "Are you completely satisfied that the candidate is suitable to work with childr…" at bounding box center [557, 421] width 950 height 308
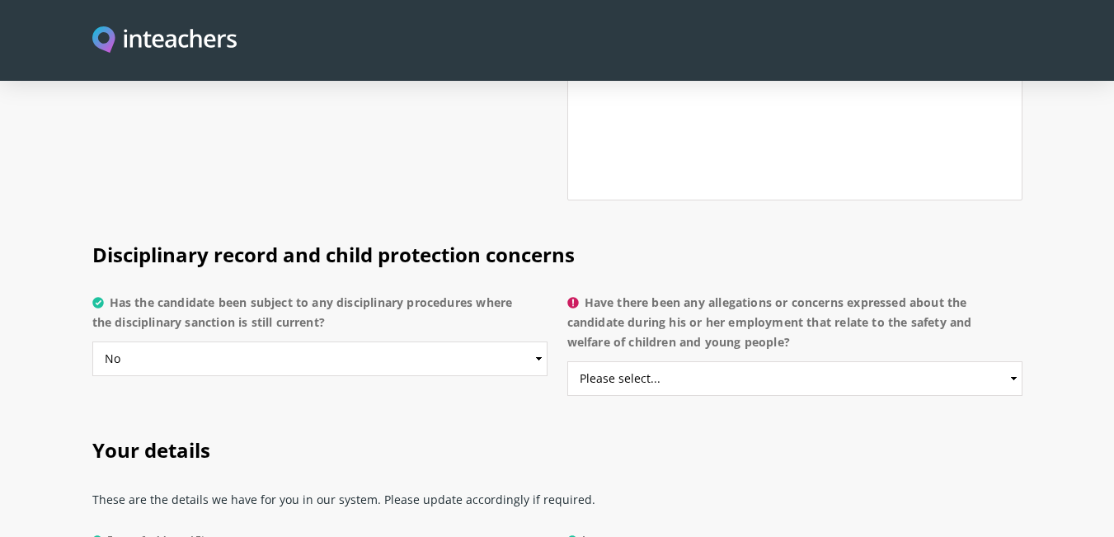
scroll to position [3629, 0]
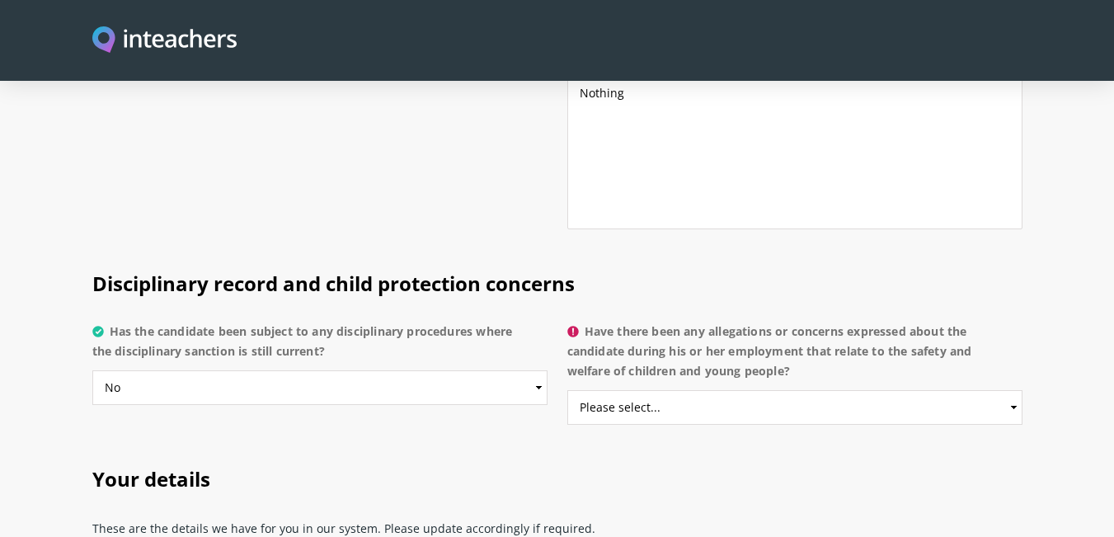
drag, startPoint x: 806, startPoint y: 330, endPoint x: 591, endPoint y: 278, distance: 220.7
click at [591, 322] on label "Have there been any allegations or concerns expressed about the candidate durin…" at bounding box center [794, 356] width 455 height 69
copy label "Have there been any allegations or concerns expressed about the candidate durin…"
click at [655, 390] on select "Please select... Yes No Do not know" at bounding box center [794, 407] width 455 height 35
select select "No"
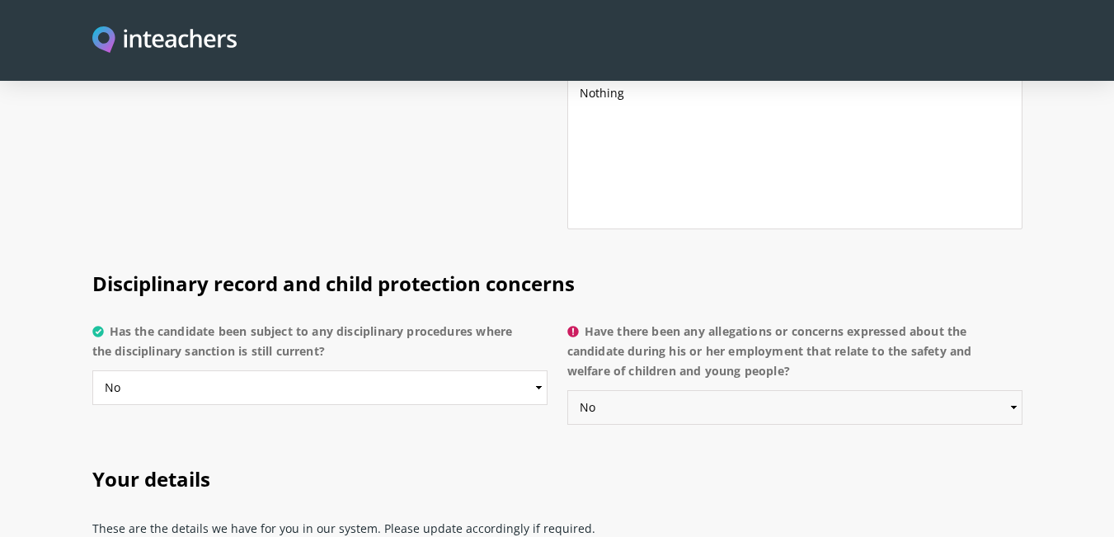
click at [567, 390] on select "Please select... Yes No Do not know" at bounding box center [794, 407] width 455 height 35
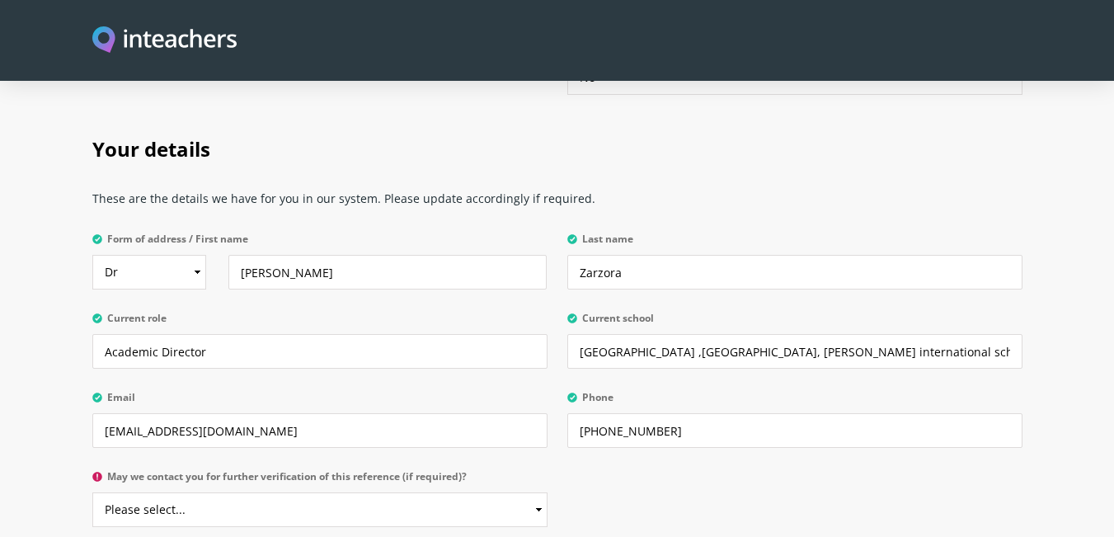
scroll to position [4041, 0]
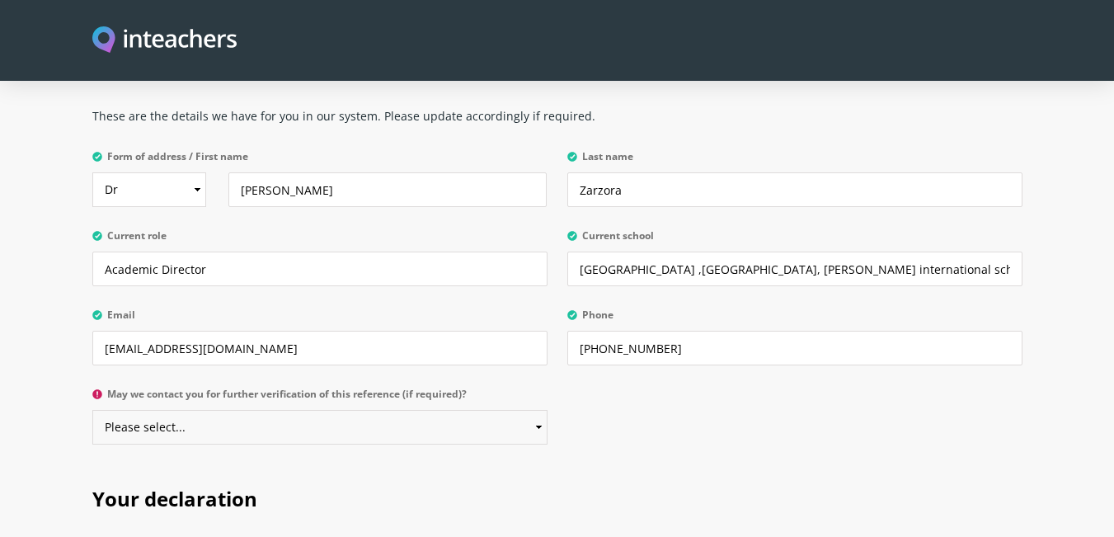
click at [316, 410] on select "Please select... Yes No" at bounding box center [319, 427] width 455 height 35
select select "Yes"
click at [92, 410] on select "Please select... Yes No" at bounding box center [319, 427] width 455 height 35
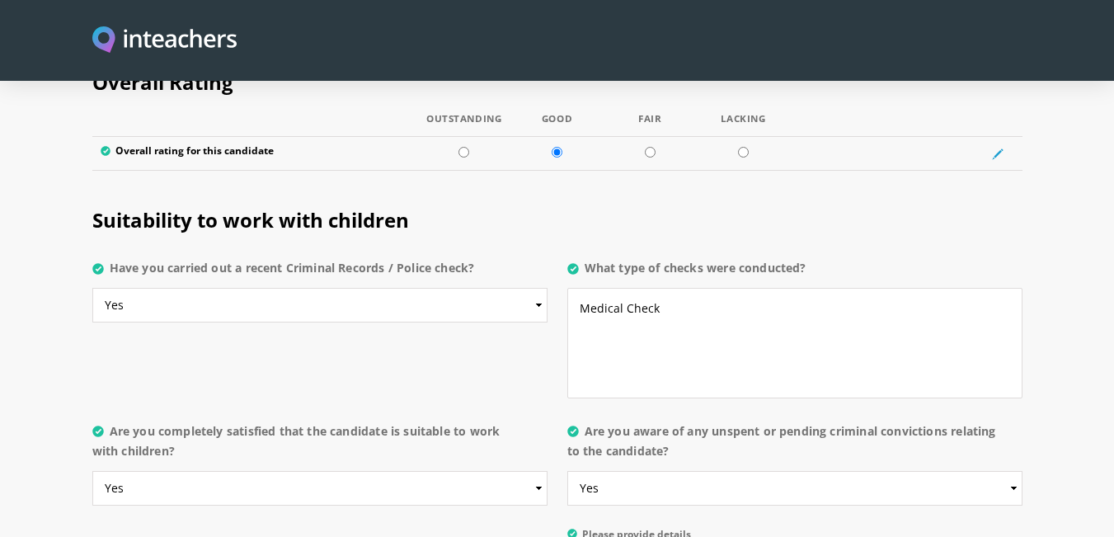
scroll to position [3052, 0]
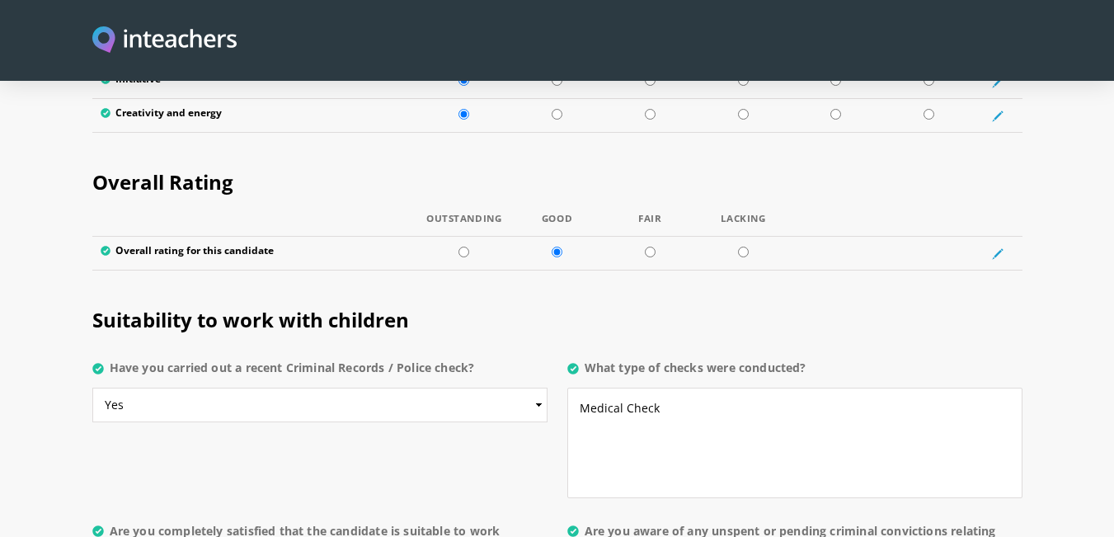
drag, startPoint x: 815, startPoint y: 319, endPoint x: 588, endPoint y: 320, distance: 226.8
click at [588, 358] on label "What type of checks were conducted?" at bounding box center [794, 373] width 455 height 30
copy label "What type of checks were conducted?"
drag, startPoint x: 671, startPoint y: 373, endPoint x: 548, endPoint y: 349, distance: 126.0
click at [548, 349] on div "Suitability to work with children Have you carried out a recent Criminal Record…" at bounding box center [557, 316] width 930 height 69
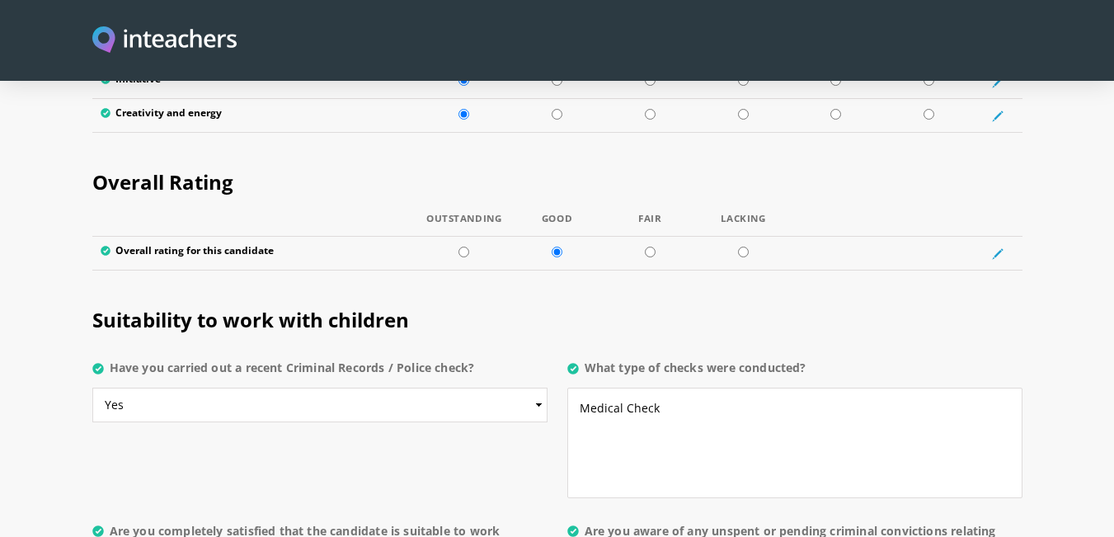
click at [561, 282] on h2 "Suitability to work with children" at bounding box center [557, 316] width 930 height 69
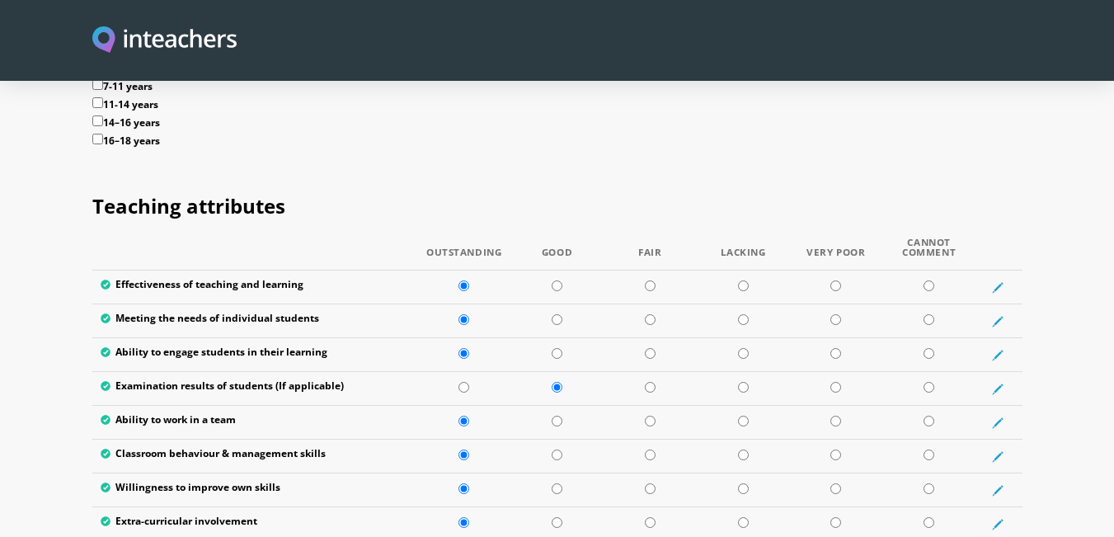
scroll to position [2062, 0]
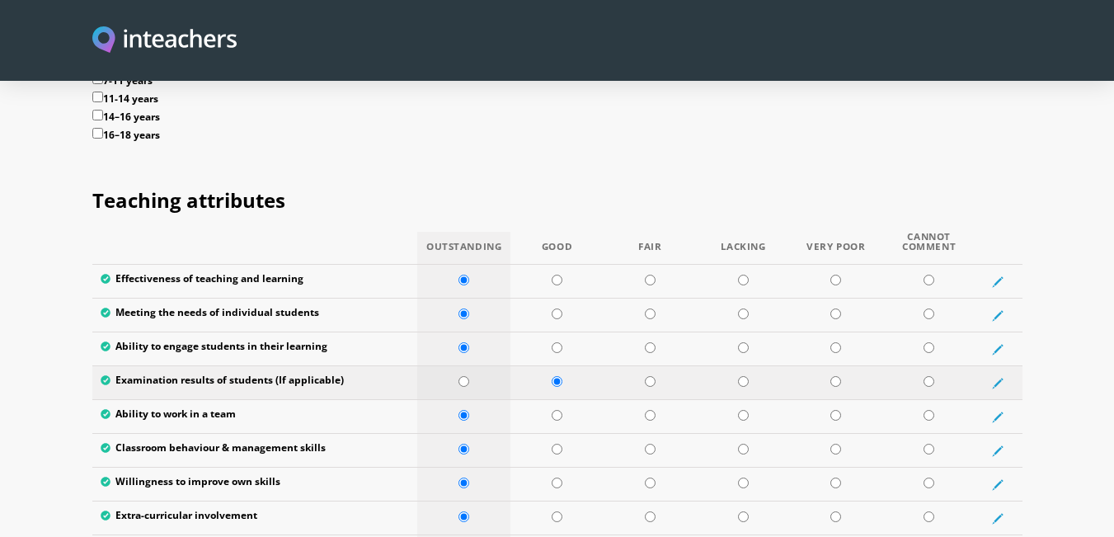
click at [464, 376] on input "radio" at bounding box center [464, 381] width 11 height 11
radio input "true"
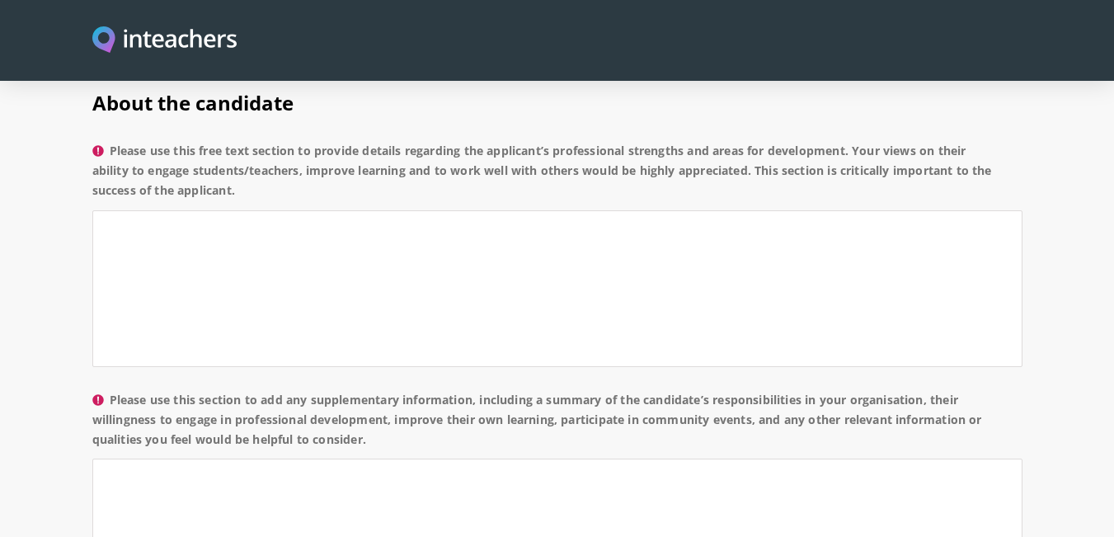
scroll to position [1320, 0]
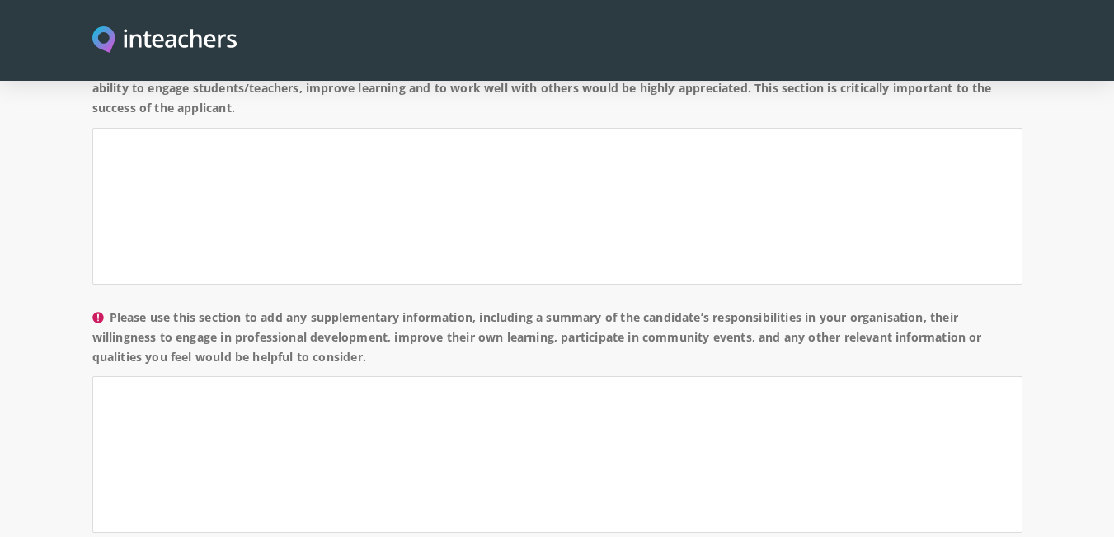
drag, startPoint x: 376, startPoint y: 311, endPoint x: 108, endPoint y: 263, distance: 272.3
click at [108, 308] on label "Please use this section to add any supplementary information, including a summa…" at bounding box center [557, 342] width 930 height 69
copy label "Please use this section to add any supplementary information, including a summa…"
click at [455, 376] on textarea "Please use this section to add any supplementary information, including a summa…" at bounding box center [557, 454] width 930 height 157
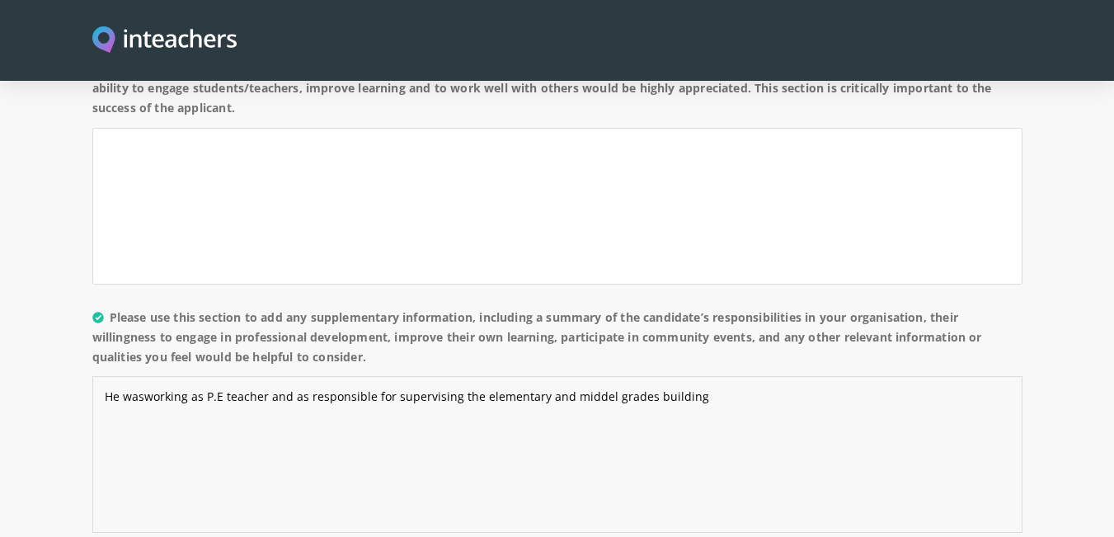
drag, startPoint x: 604, startPoint y: 354, endPoint x: 538, endPoint y: 339, distance: 67.6
click at [538, 376] on textarea "He wasworking as P.E teacher and as responsible for supervising the elementary …" at bounding box center [557, 454] width 930 height 157
click at [722, 376] on textarea "He was working as a P.E teacher and was responsible for supervising the element…" at bounding box center [557, 454] width 930 height 157
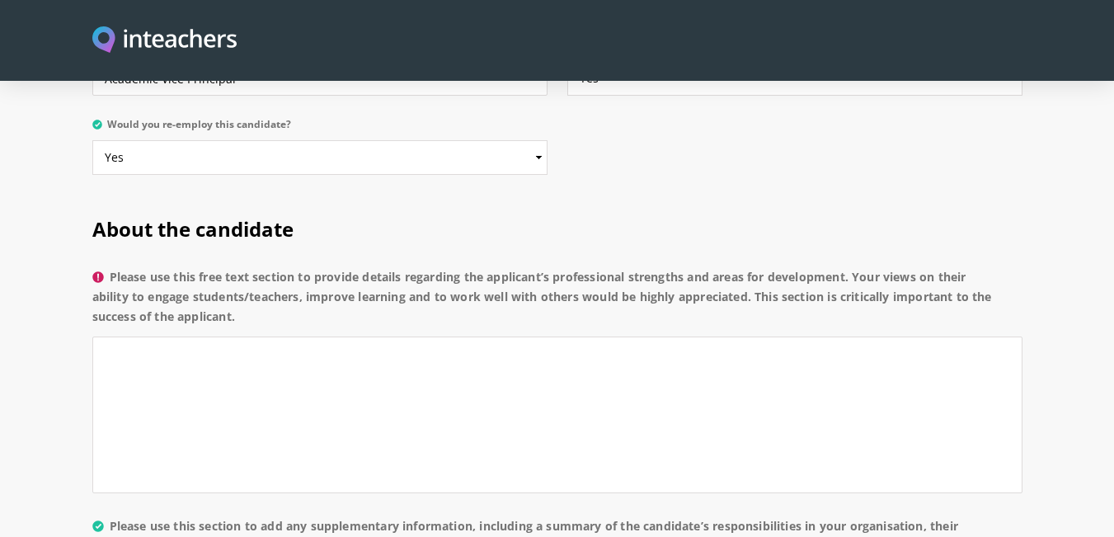
scroll to position [1072, 0]
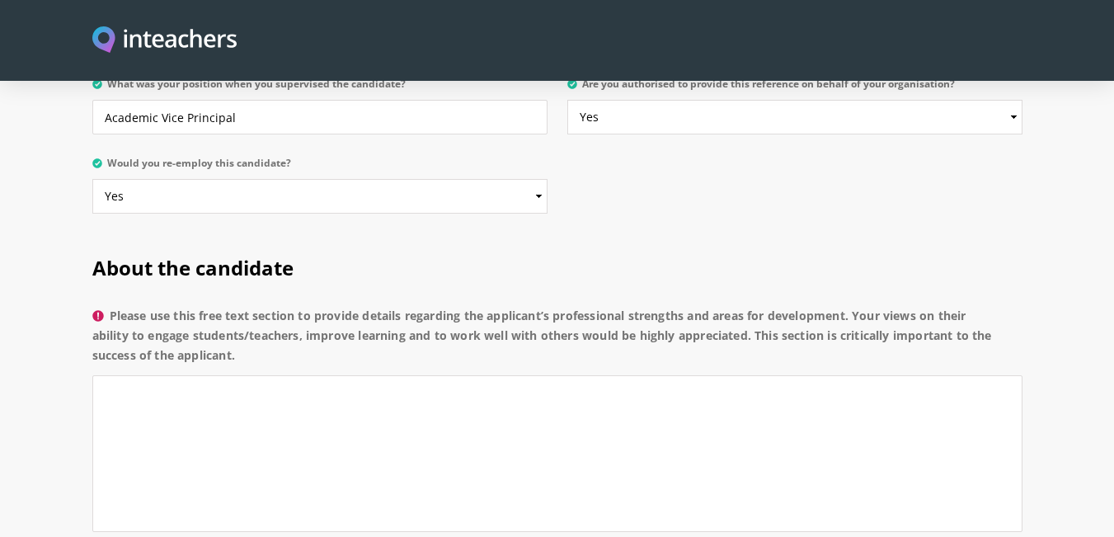
type textarea "He was working as a P.E teacher and was responsible for supervising the element…"
drag, startPoint x: 246, startPoint y: 309, endPoint x: 113, endPoint y: 266, distance: 139.8
click at [113, 306] on label "Please use this free text section to provide details regarding the applicant’s …" at bounding box center [557, 340] width 930 height 69
copy label "Please use this free text section to provide details regarding the applicant’s …"
click at [275, 375] on textarea "Please use this free text section to provide details regarding the applicant’s …" at bounding box center [557, 453] width 930 height 157
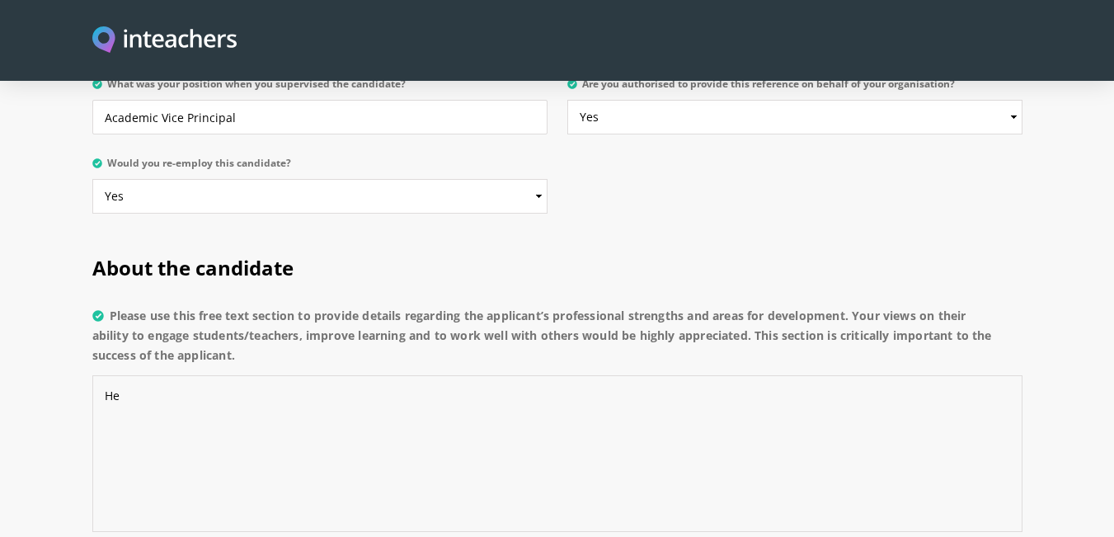
paste textarea "is an outstanding and collaborative P.E. teacher who excels at creating an incl…"
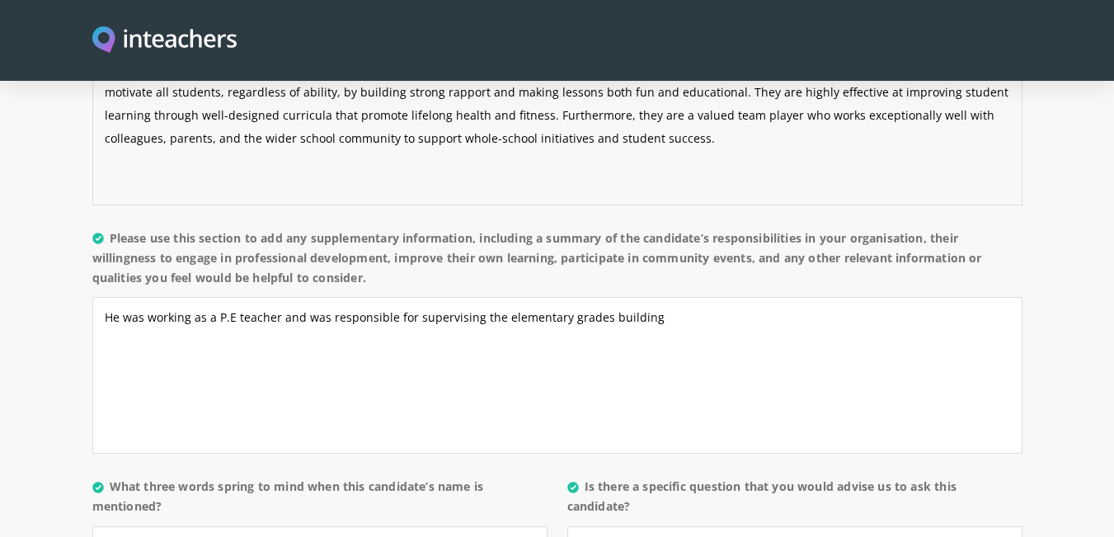
scroll to position [1402, 0]
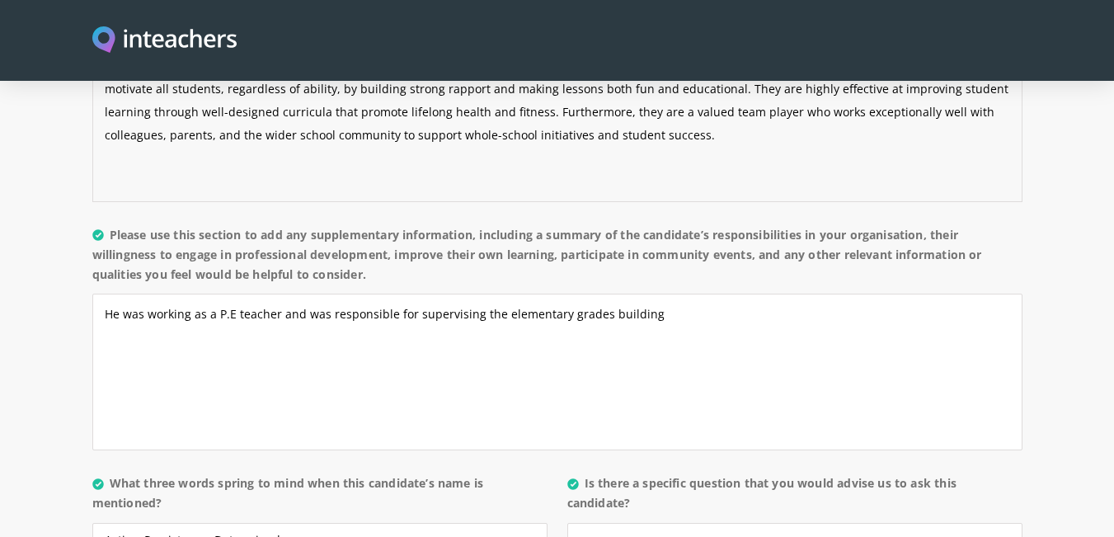
type textarea "He is an outstanding and collaborative P.E. teacher who excels at creating an i…"
drag, startPoint x: 375, startPoint y: 231, endPoint x: 108, endPoint y: 186, distance: 271.1
click at [108, 225] on label "Please use this section to add any supplementary information, including a summa…" at bounding box center [557, 259] width 930 height 69
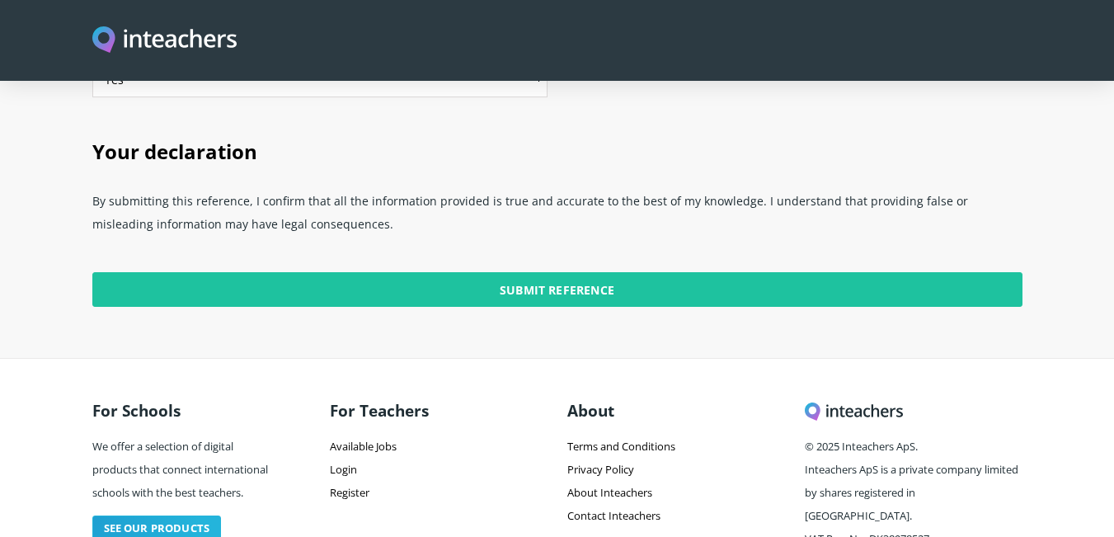
scroll to position [4409, 0]
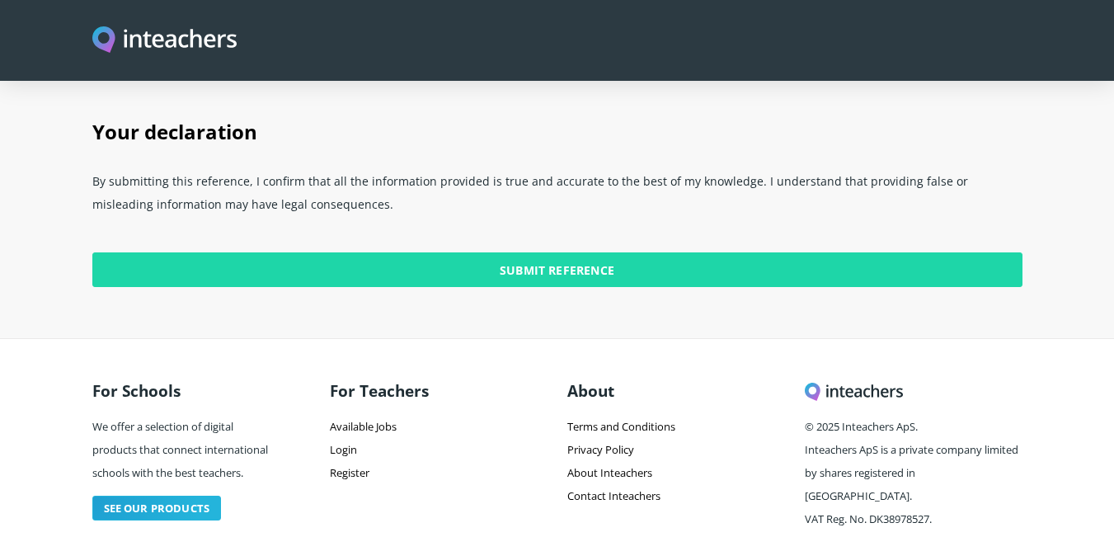
click at [548, 252] on input "Submit Reference" at bounding box center [557, 269] width 930 height 35
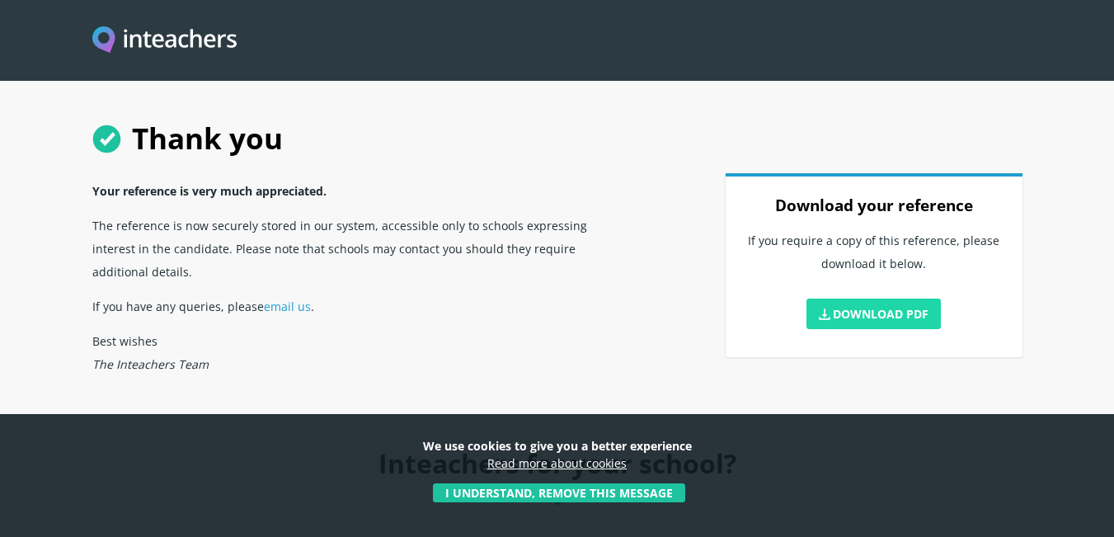
click at [855, 315] on link "Download PDF" at bounding box center [874, 314] width 135 height 31
